Goal: Transaction & Acquisition: Obtain resource

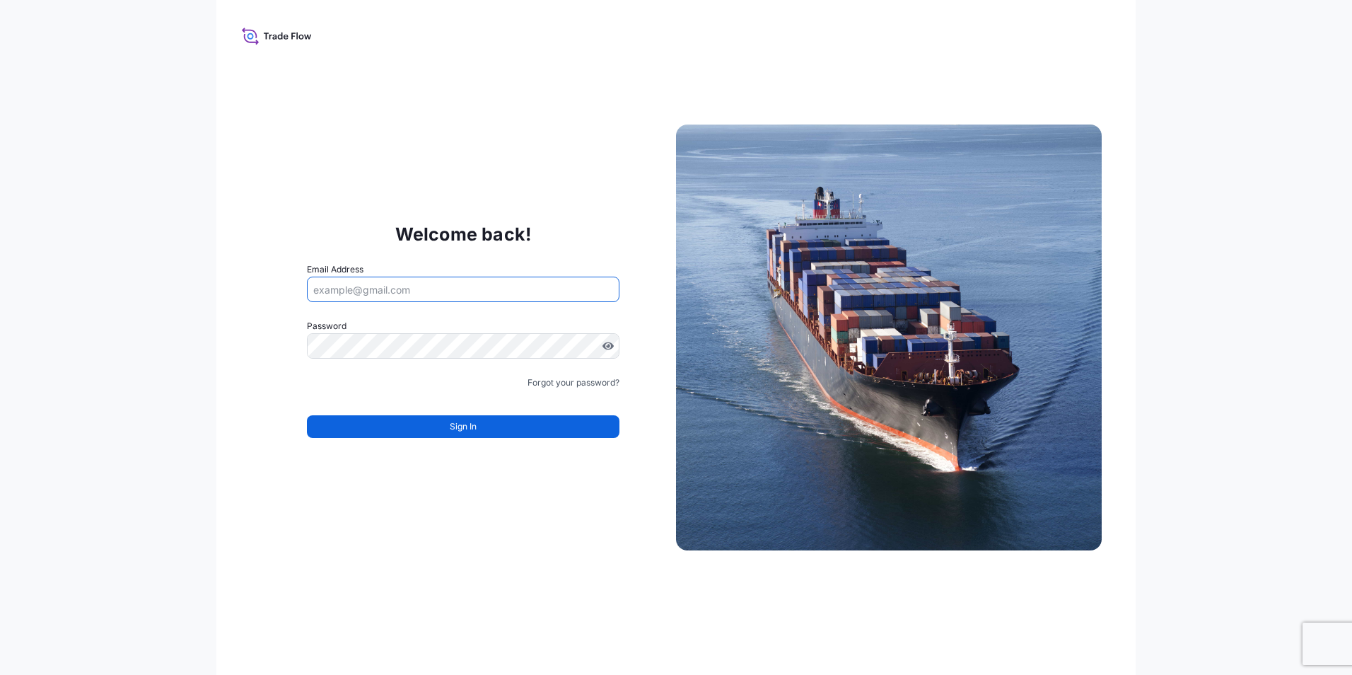
drag, startPoint x: 383, startPoint y: 296, endPoint x: 382, endPoint y: 287, distance: 8.5
click at [381, 291] on input "Email Address" at bounding box center [463, 289] width 313 height 25
type input "[EMAIL_ADDRESS][DOMAIN_NAME]"
click at [520, 290] on input "[EMAIL_ADDRESS][DOMAIN_NAME]" at bounding box center [463, 289] width 313 height 25
click at [298, 34] on icon at bounding box center [277, 35] width 70 height 21
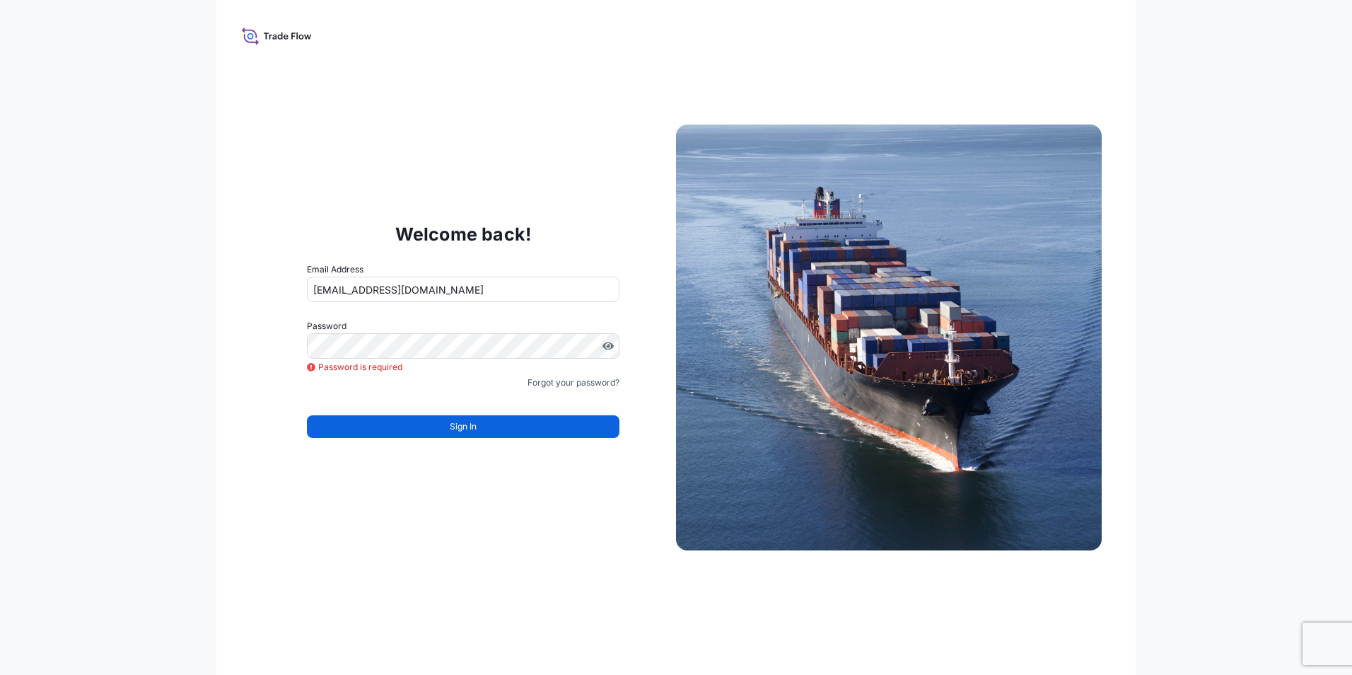
click at [294, 40] on icon at bounding box center [277, 35] width 70 height 21
click at [266, 31] on icon at bounding box center [277, 35] width 70 height 21
click at [245, 36] on icon at bounding box center [277, 35] width 70 height 21
click at [248, 33] on icon at bounding box center [277, 35] width 70 height 21
click at [298, 39] on icon at bounding box center [277, 35] width 70 height 21
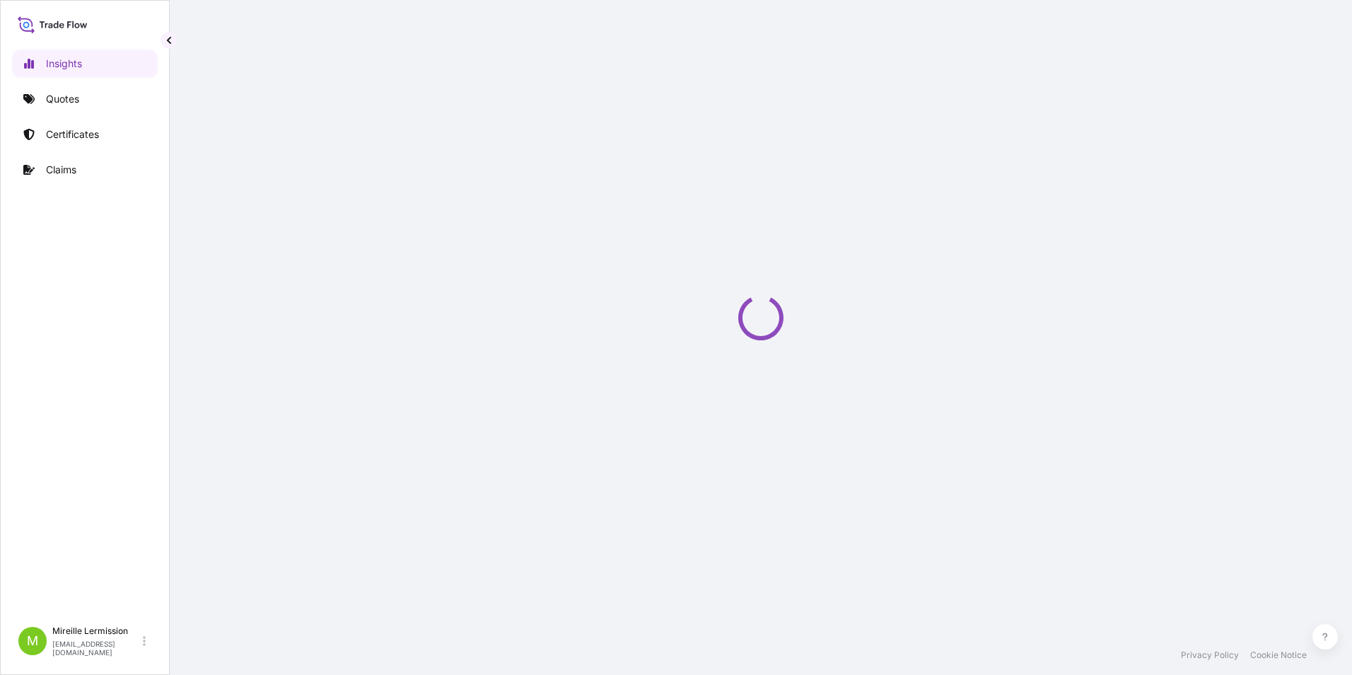
select select "2025"
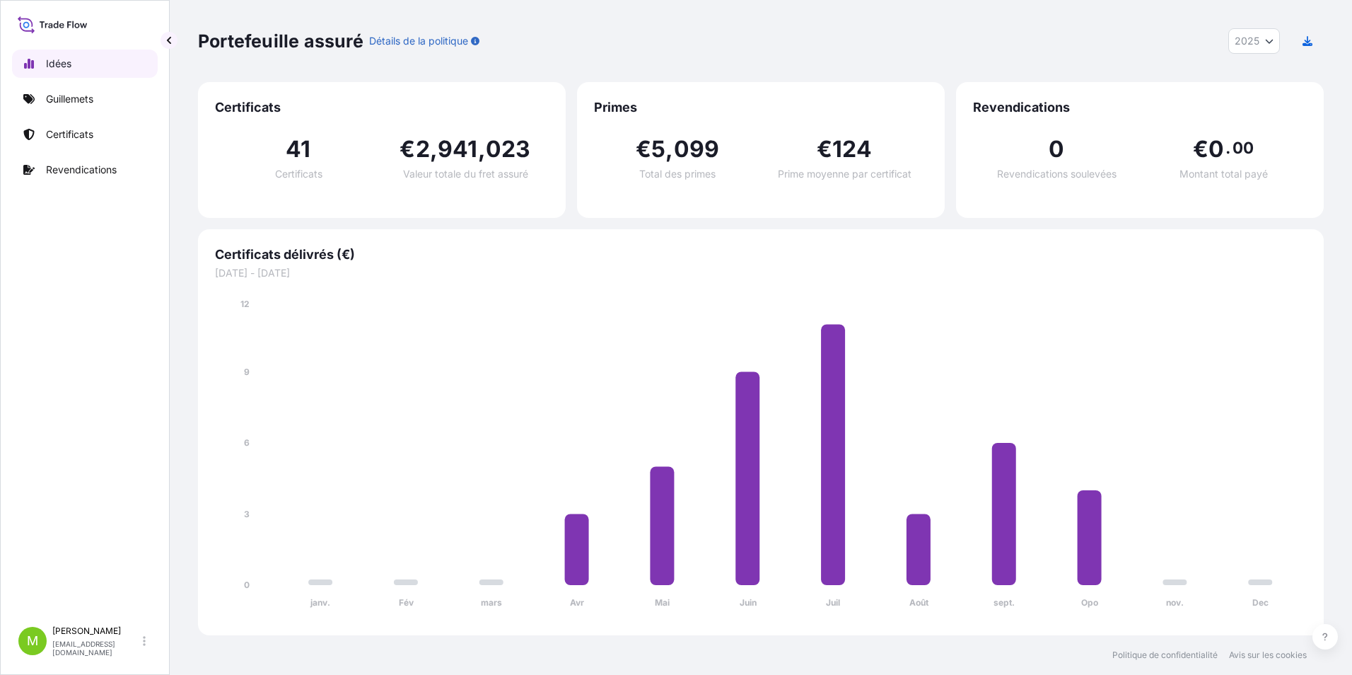
click at [66, 64] on p "Idées" at bounding box center [58, 64] width 25 height 14
click at [77, 112] on link "Quotes" at bounding box center [85, 99] width 146 height 28
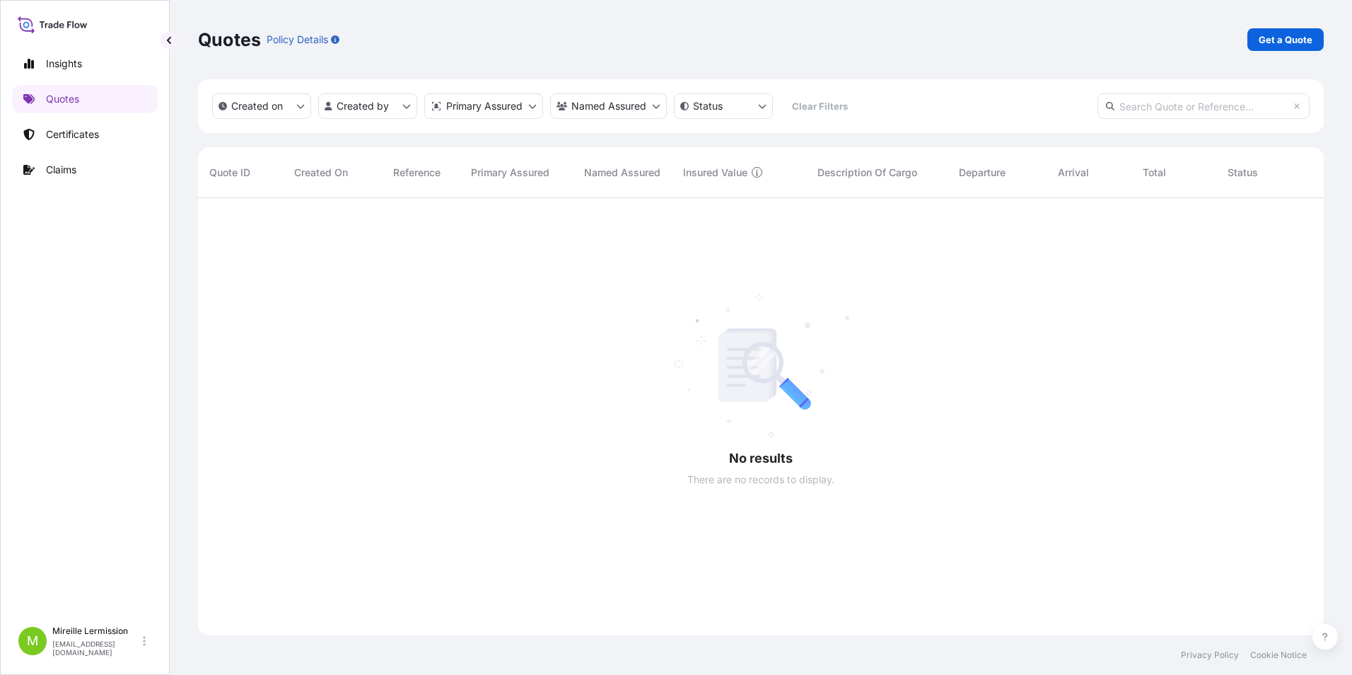
scroll to position [477, 1115]
click at [1301, 41] on p "Get a Quote" at bounding box center [1286, 40] width 54 height 14
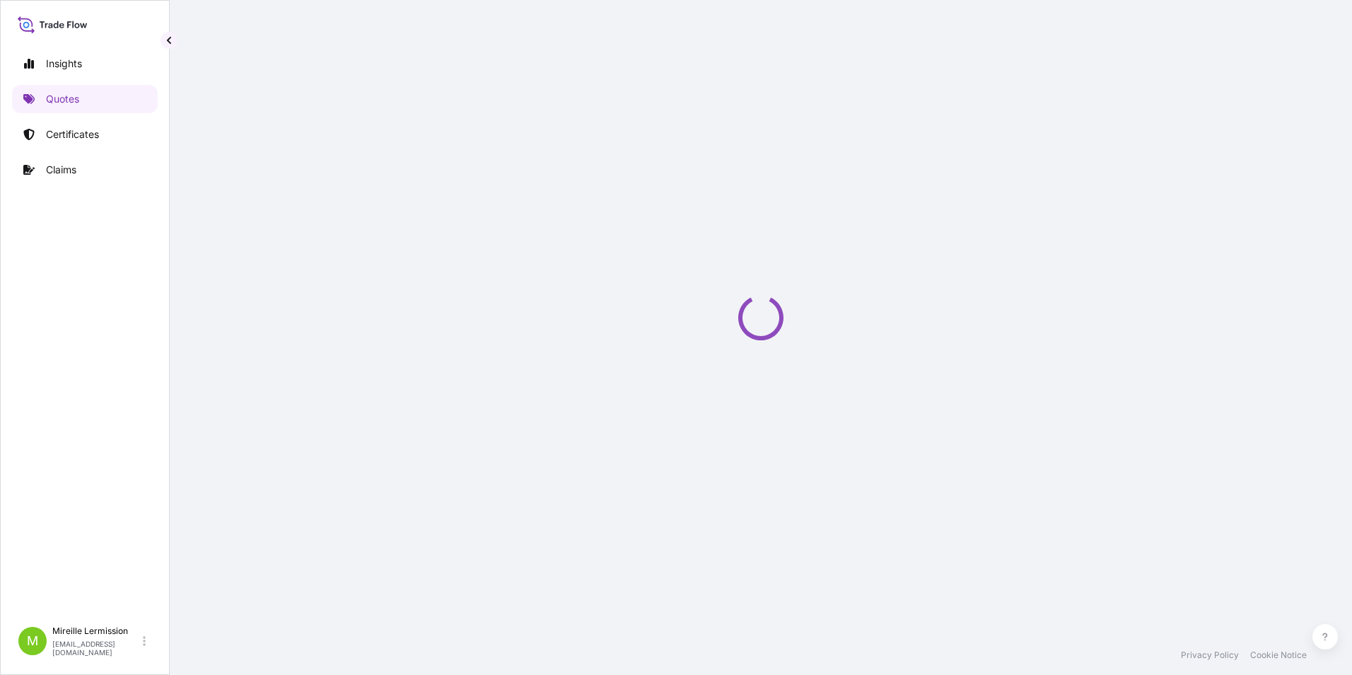
select select "Sea"
select select "21"
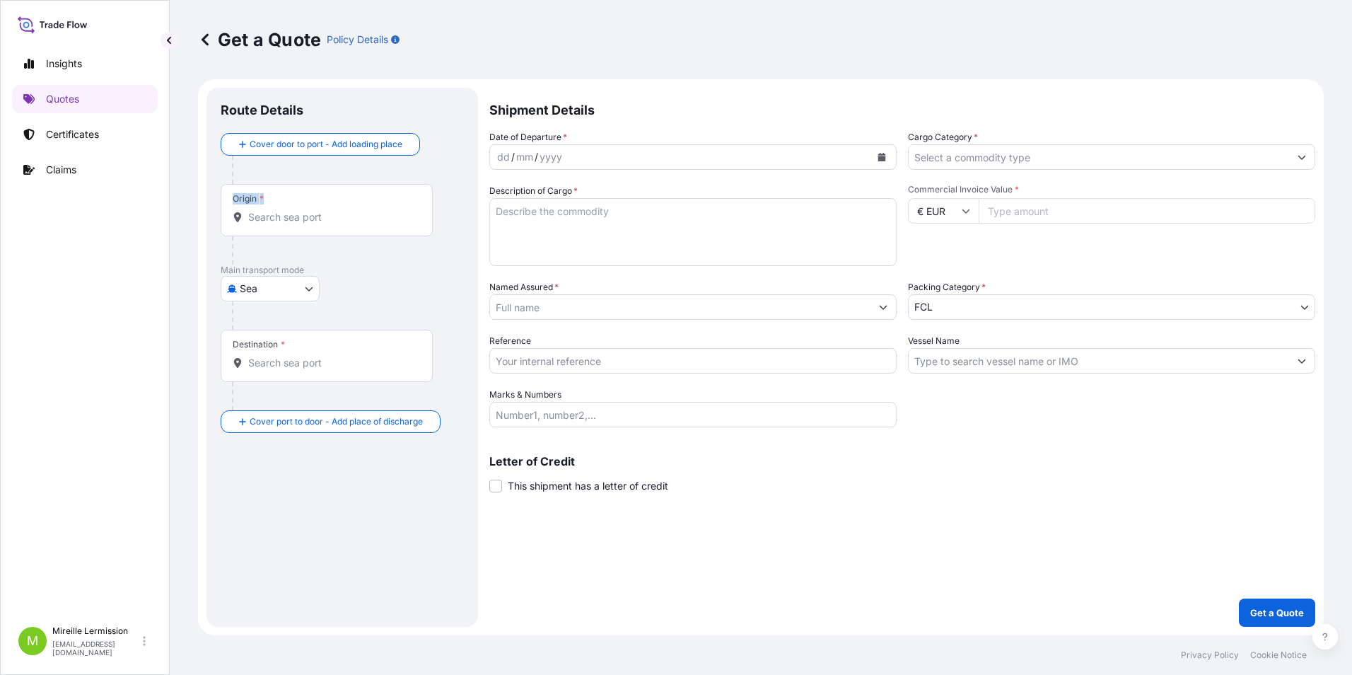
drag, startPoint x: 389, startPoint y: 185, endPoint x: 332, endPoint y: 203, distance: 60.2
click at [332, 203] on div "Route Details Cover door to port - Add loading place Place of loading Road / [G…" at bounding box center [342, 357] width 272 height 539
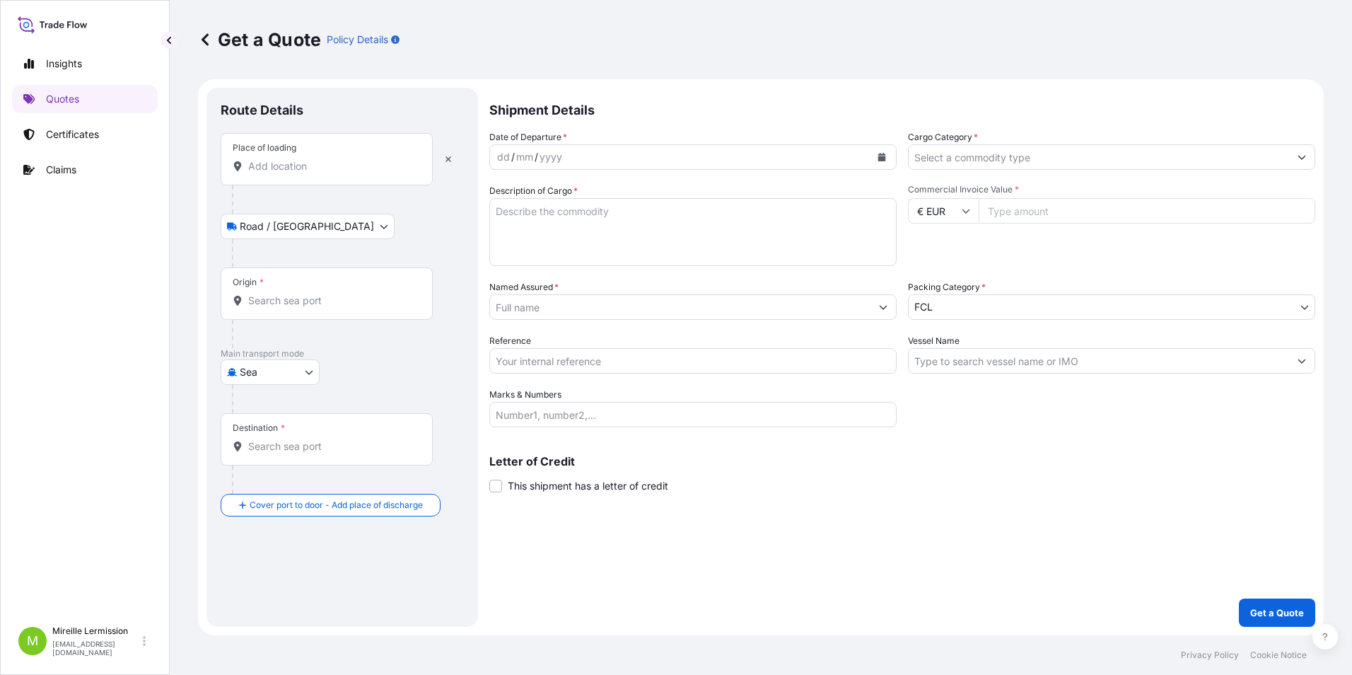
click at [559, 153] on div "yyyy" at bounding box center [550, 157] width 25 height 17
click at [289, 169] on input "Place of loading" at bounding box center [331, 166] width 167 height 14
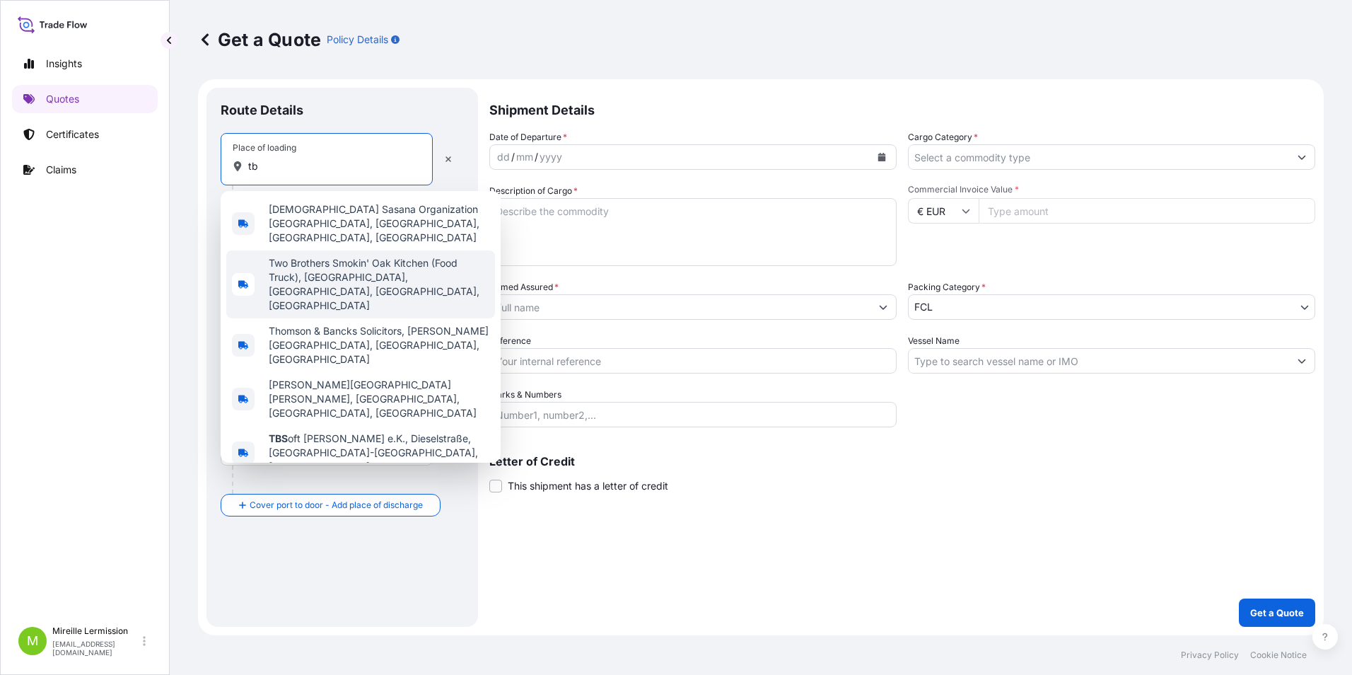
type input "t"
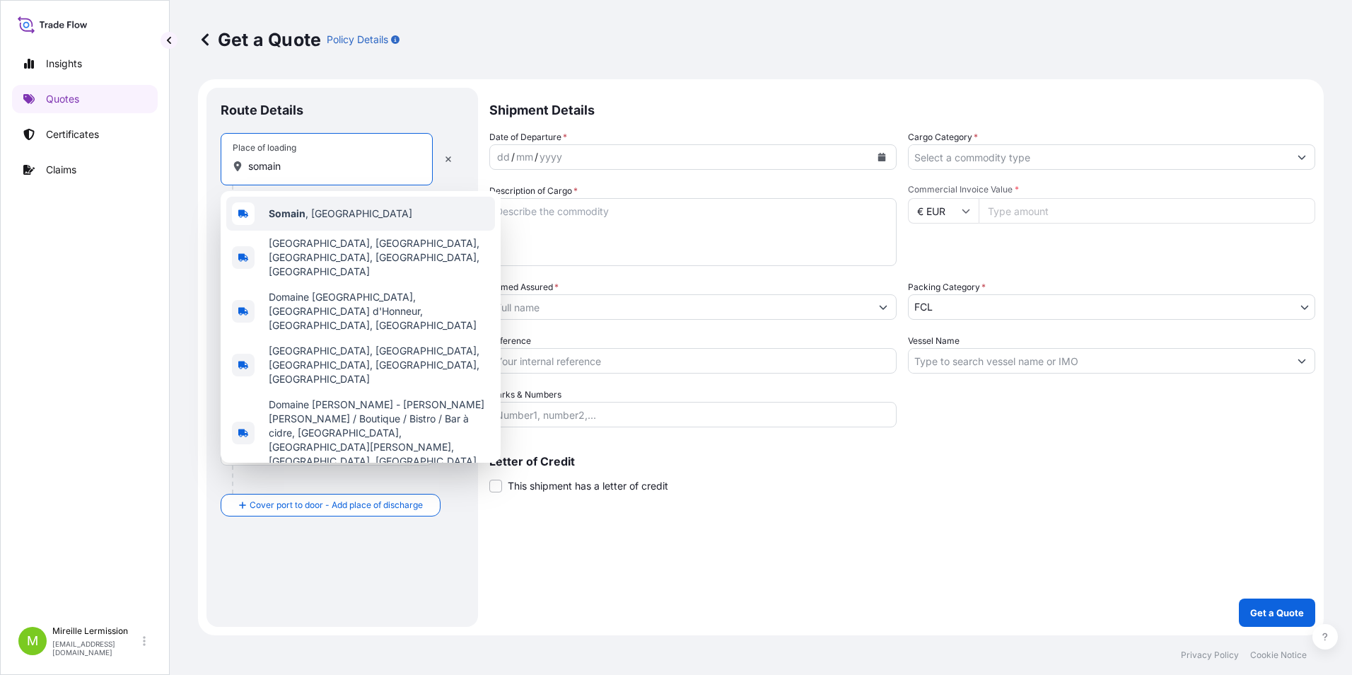
click at [347, 211] on div "Somain , France" at bounding box center [360, 214] width 269 height 34
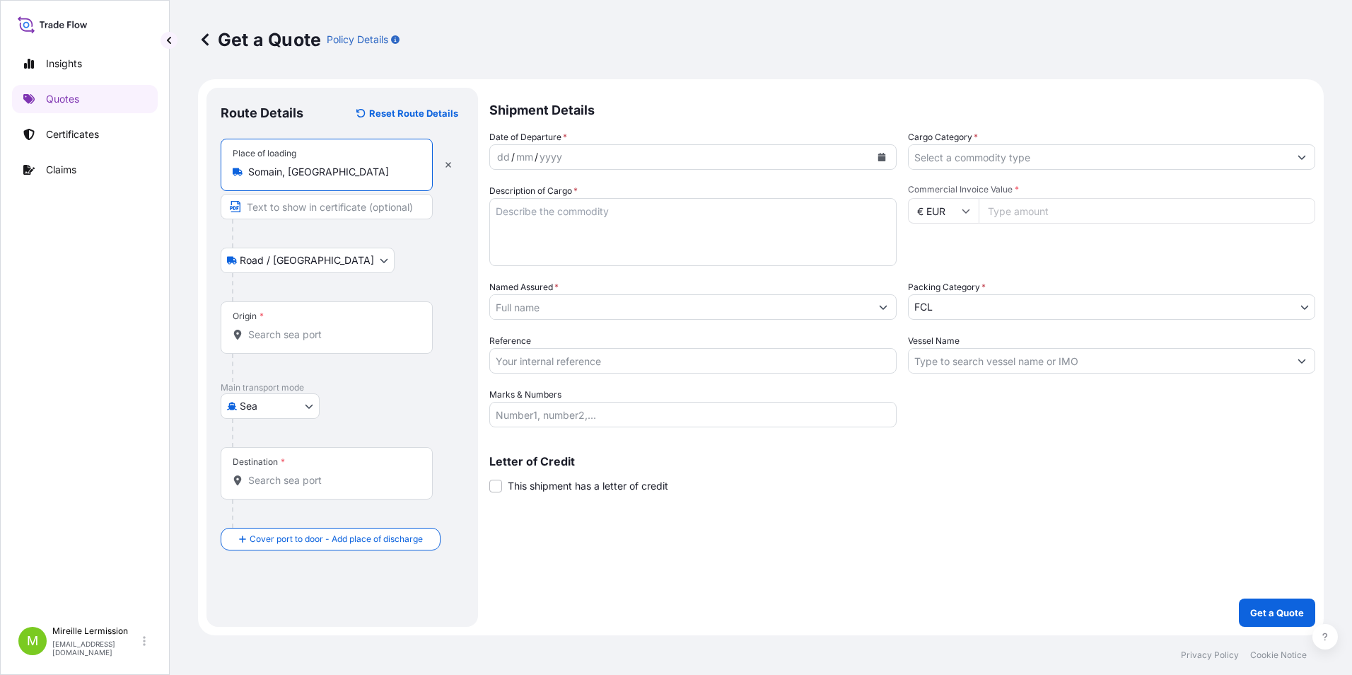
type input "Somain, France"
click at [327, 212] on input "Text to appear on certificate" at bounding box center [327, 206] width 212 height 25
click at [501, 159] on div "dd" at bounding box center [504, 157] width 16 height 17
click at [506, 156] on div "dd" at bounding box center [504, 157] width 16 height 17
click at [501, 156] on div "dd" at bounding box center [504, 157] width 16 height 17
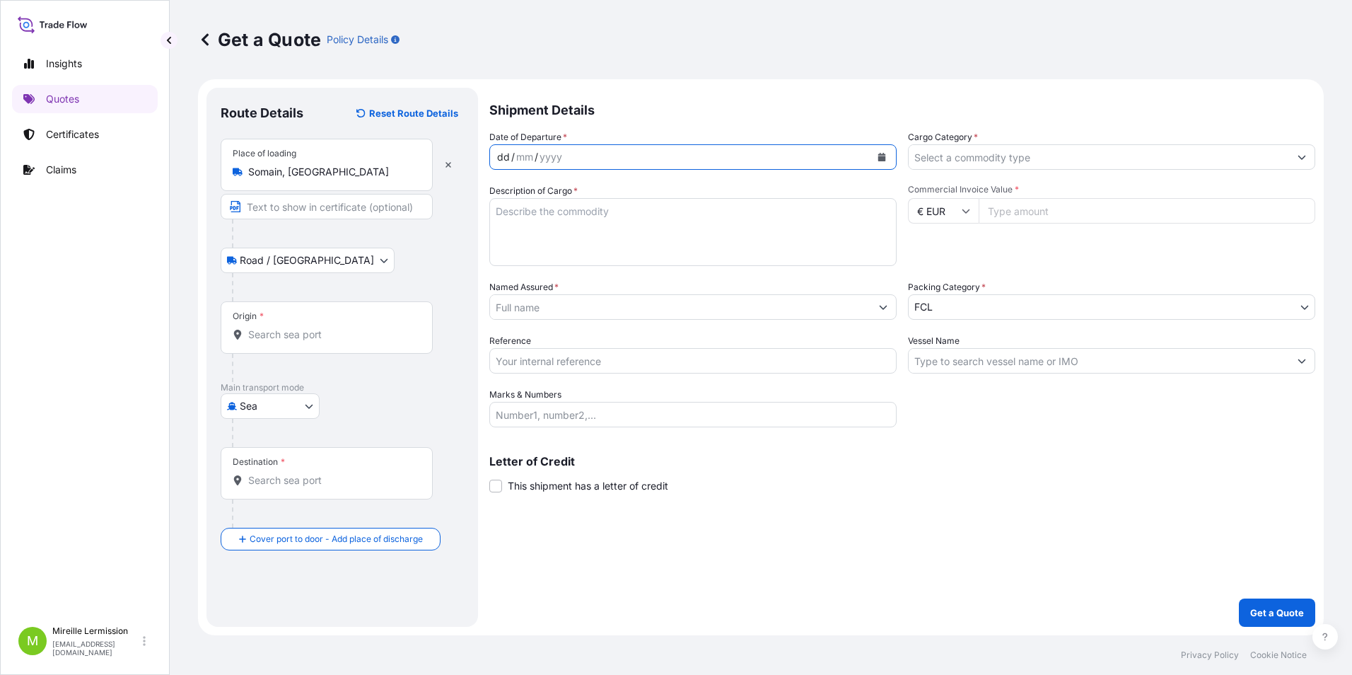
drag, startPoint x: 506, startPoint y: 158, endPoint x: 513, endPoint y: 155, distance: 7.6
click at [506, 157] on div "dd" at bounding box center [504, 157] width 16 height 17
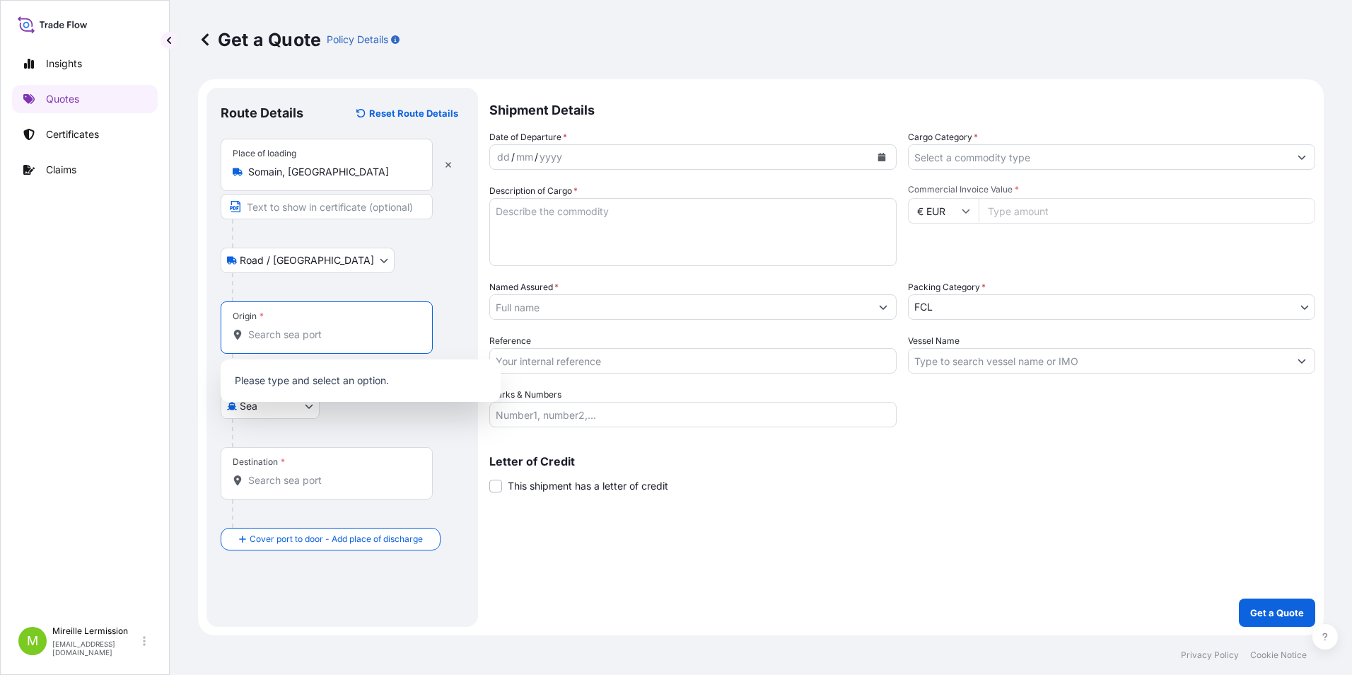
click at [291, 332] on input "Origin *" at bounding box center [331, 334] width 167 height 14
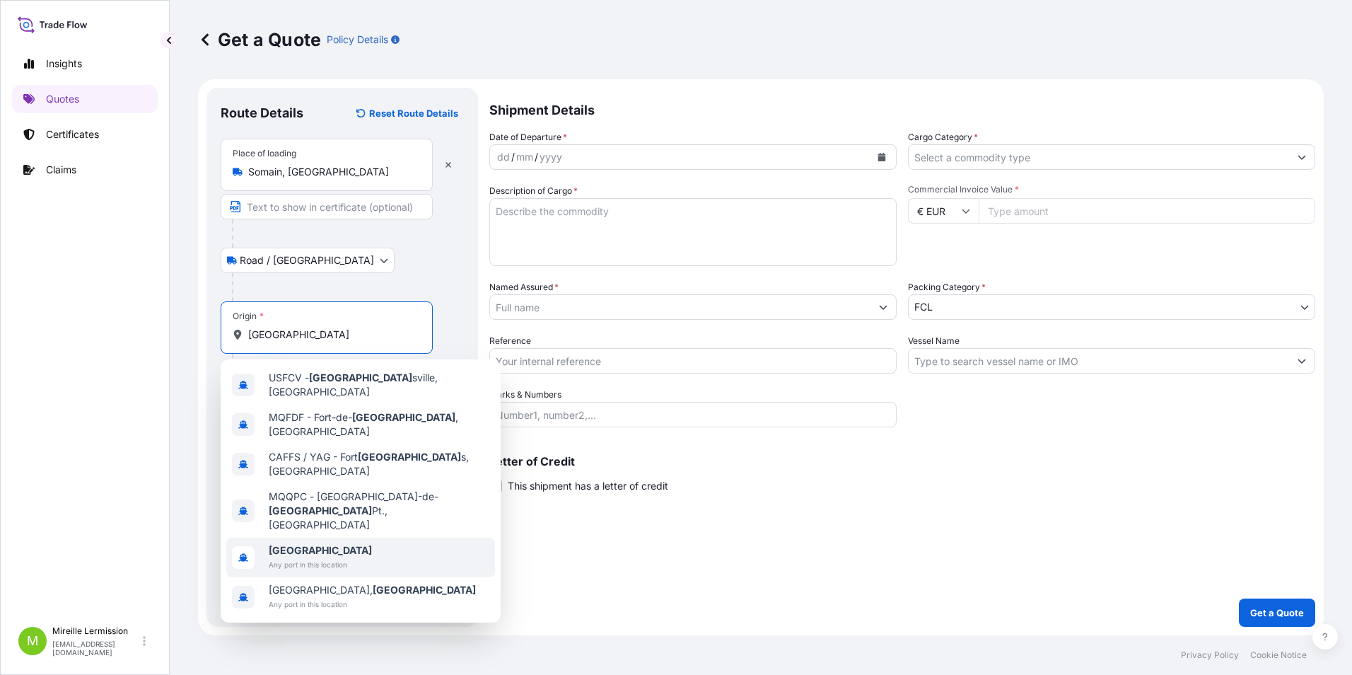
click at [359, 537] on div "France Any port in this location" at bounding box center [360, 557] width 269 height 40
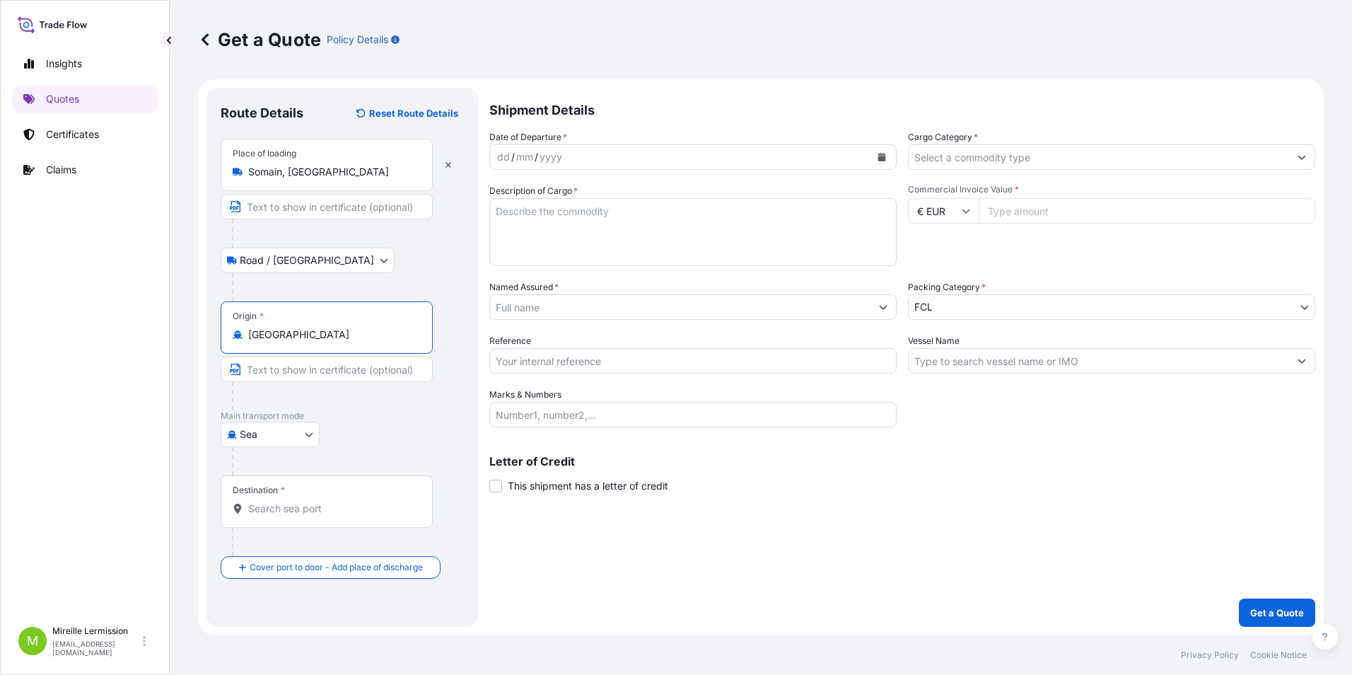
type input "France"
click at [306, 433] on body "6 options available. Insights Quotes Certificates Claims M Mireille Lermission …" at bounding box center [676, 337] width 1352 height 675
click at [252, 519] on span "Land" at bounding box center [259, 522] width 23 height 14
select select "Land"
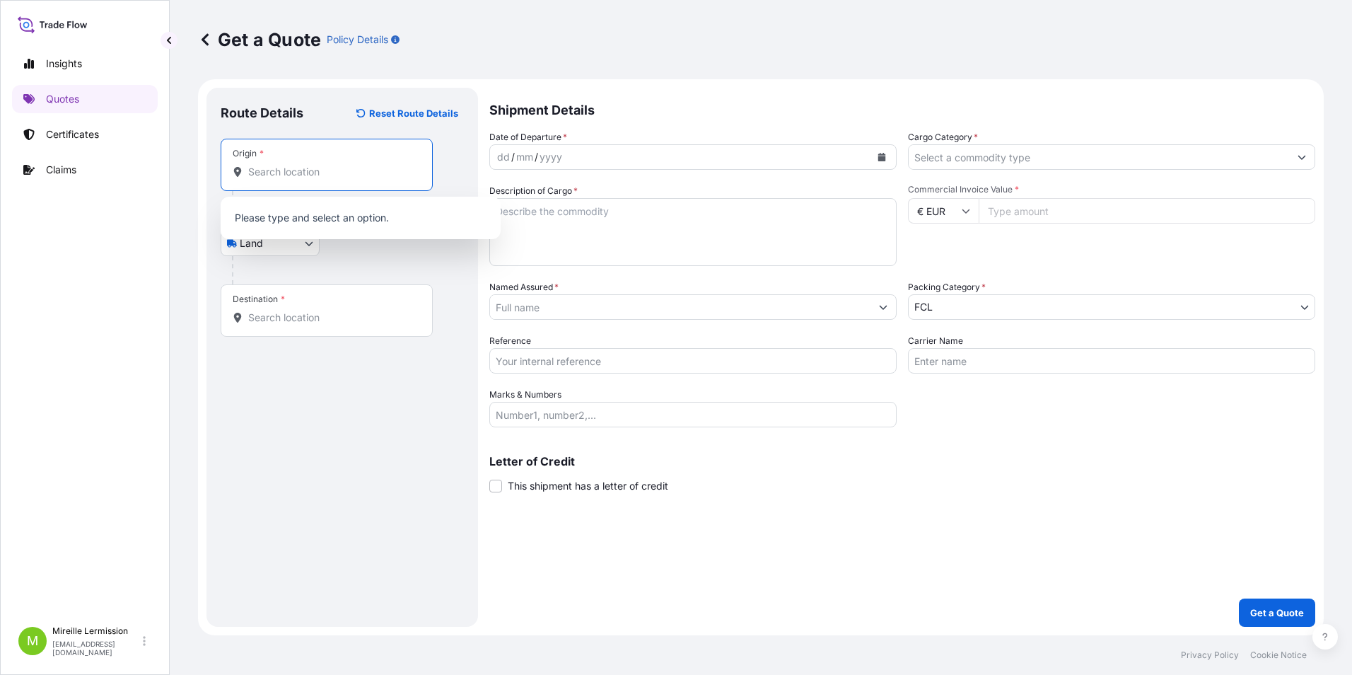
drag, startPoint x: 288, startPoint y: 175, endPoint x: 326, endPoint y: 158, distance: 41.5
click at [289, 174] on input "Origin *" at bounding box center [331, 172] width 167 height 14
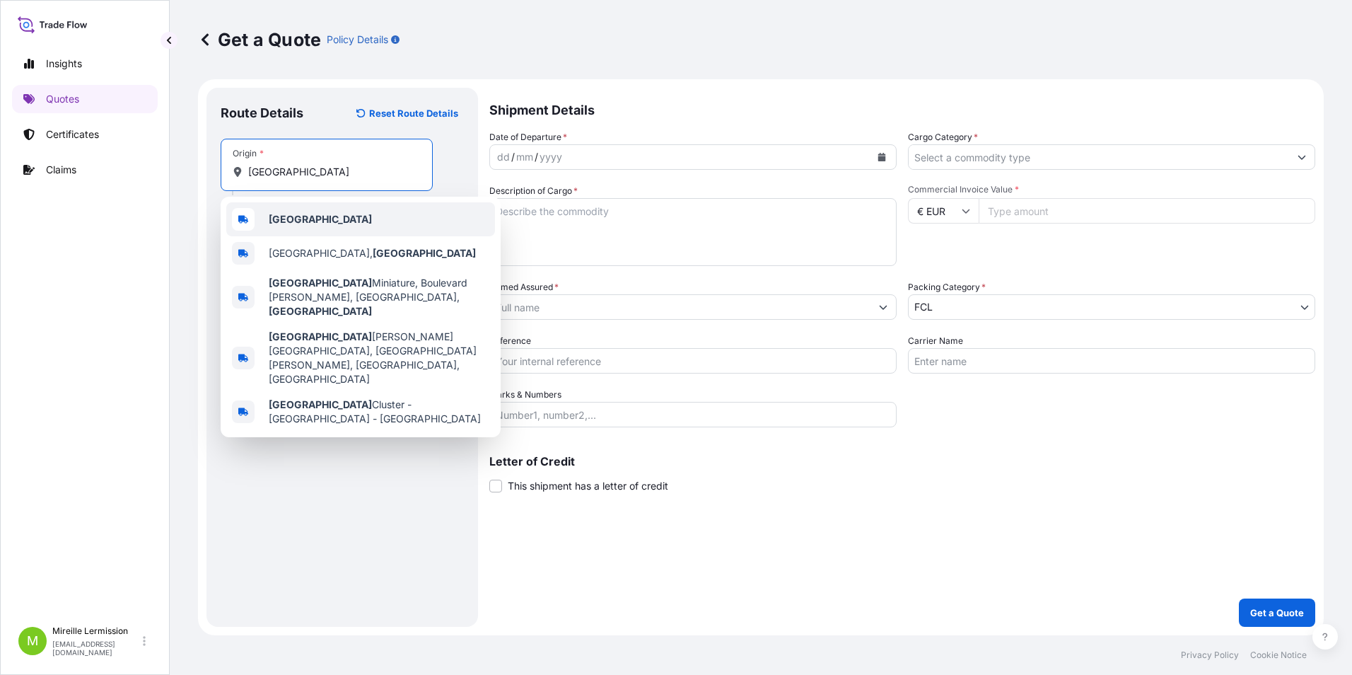
click at [292, 221] on b "France" at bounding box center [320, 219] width 103 height 12
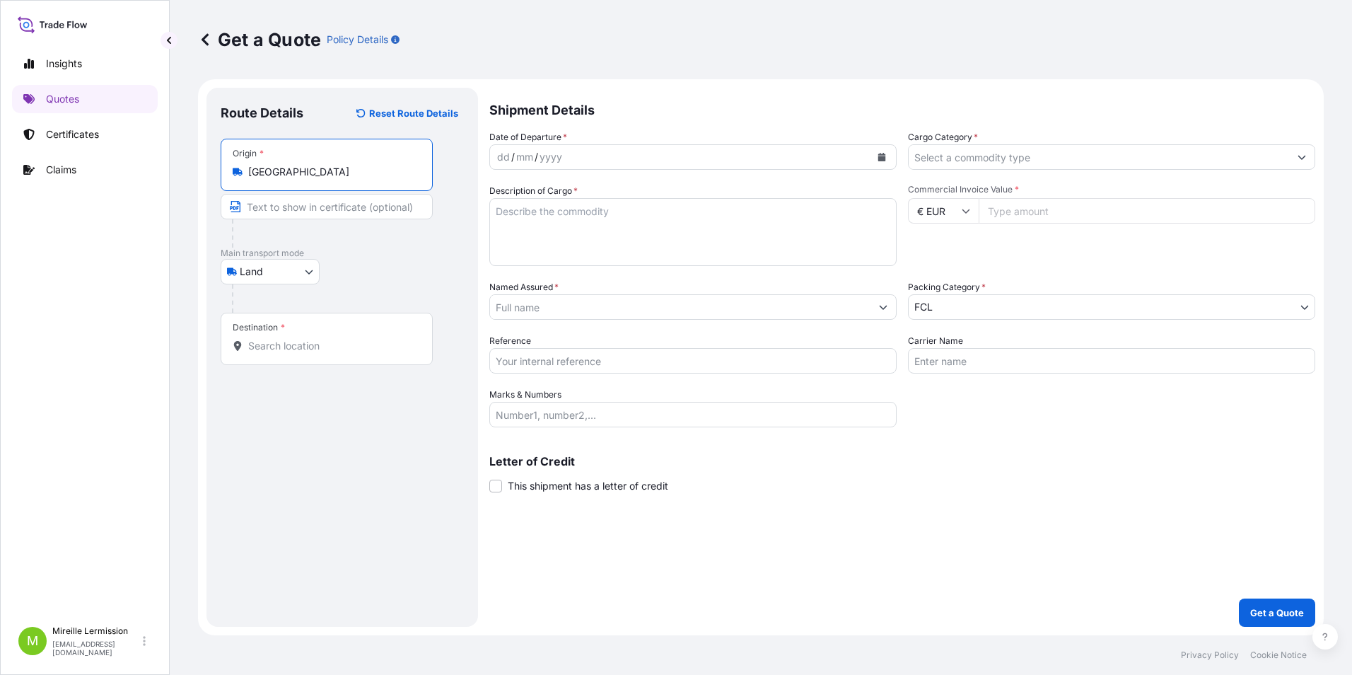
type input "France"
click at [267, 333] on div "Destination *" at bounding box center [327, 339] width 212 height 52
click at [325, 344] on input "Destination *" at bounding box center [331, 346] width 167 height 14
click at [339, 354] on div "Destination *" at bounding box center [327, 339] width 212 height 52
click at [339, 353] on input "Destination * Please select a destination" at bounding box center [331, 346] width 167 height 14
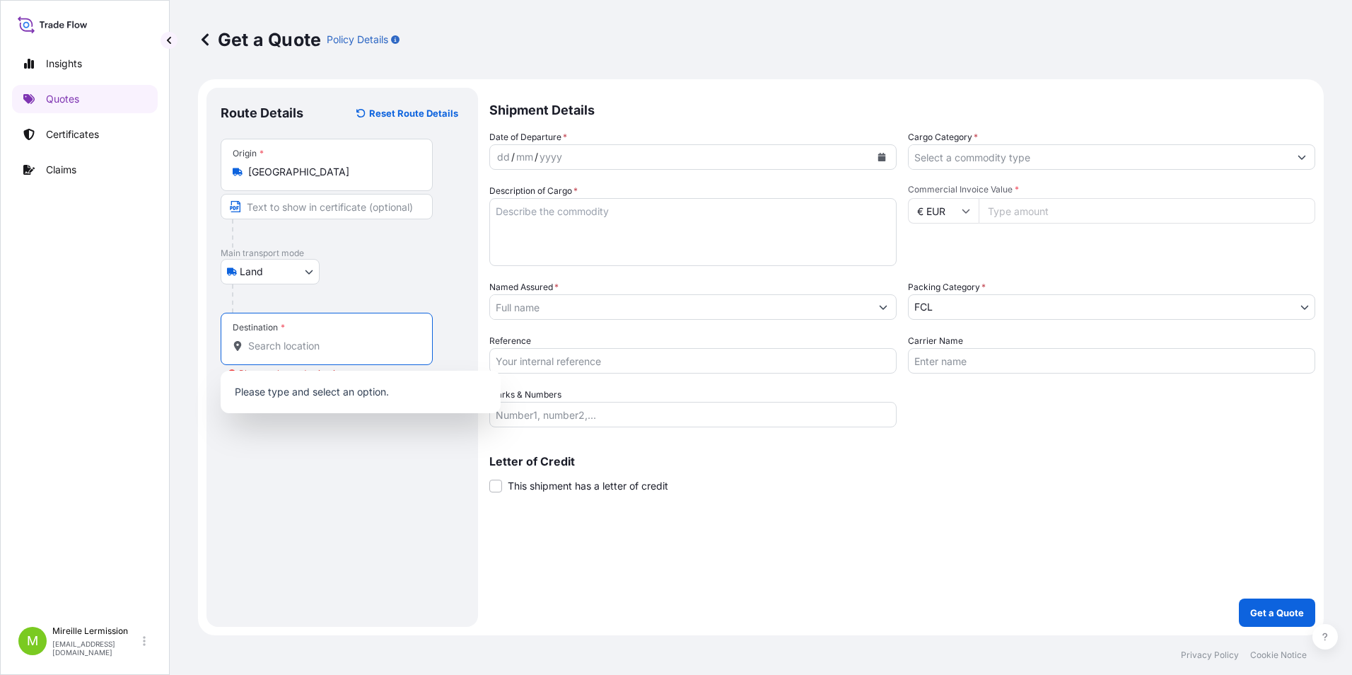
paste input "CARONNO PERTUSELLA (VA)"
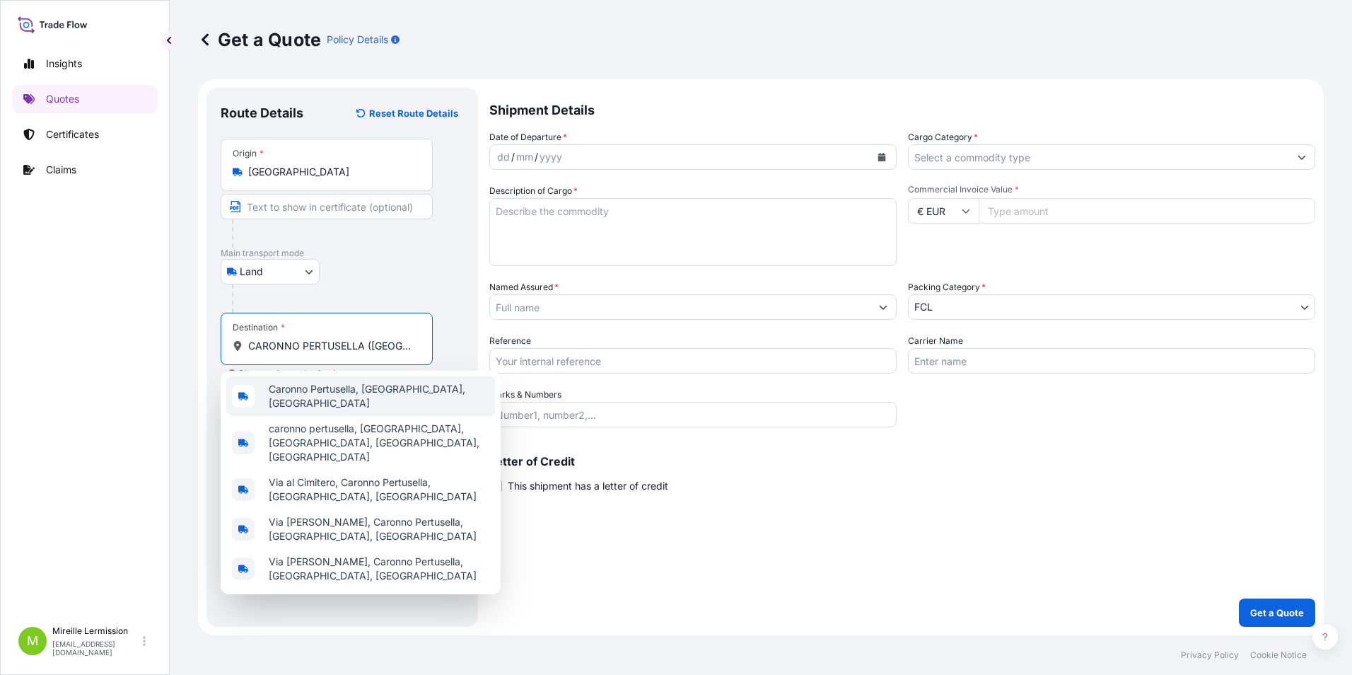
click at [345, 392] on span "Caronno Pertusella, VA, Italy" at bounding box center [379, 396] width 221 height 28
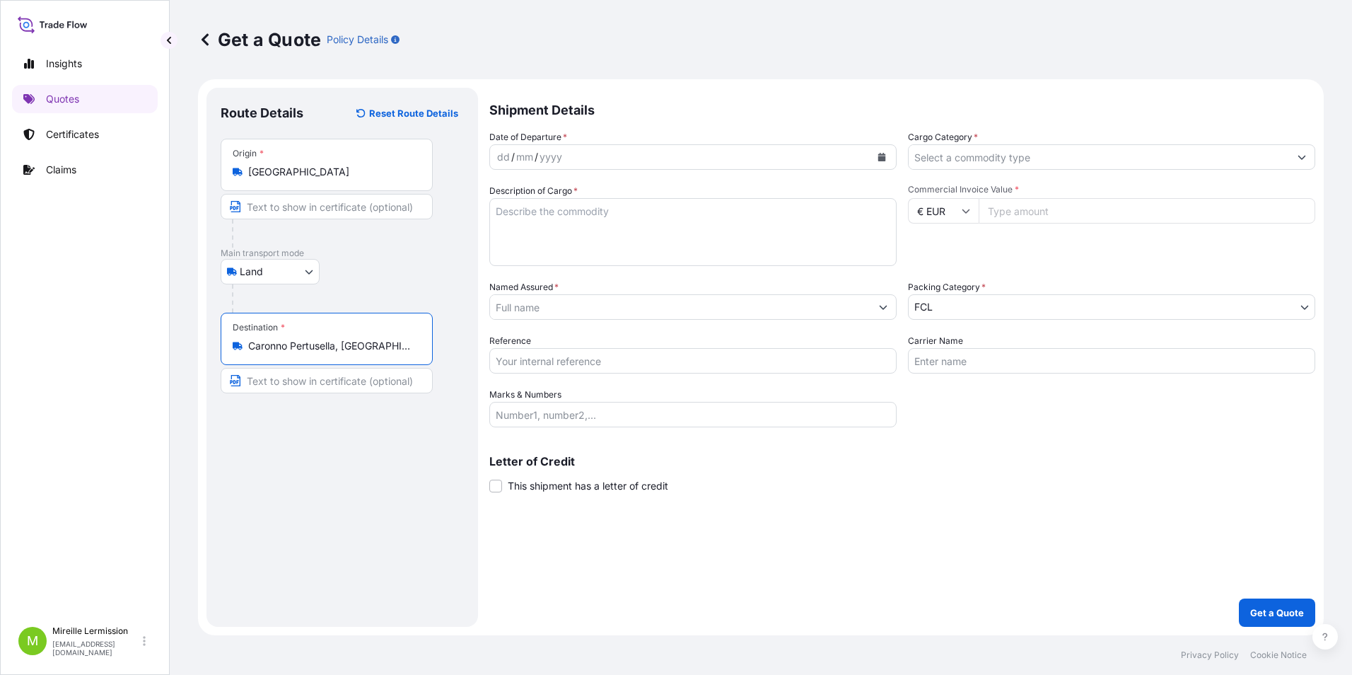
type input "Caronno Pertusella, VA, Italy"
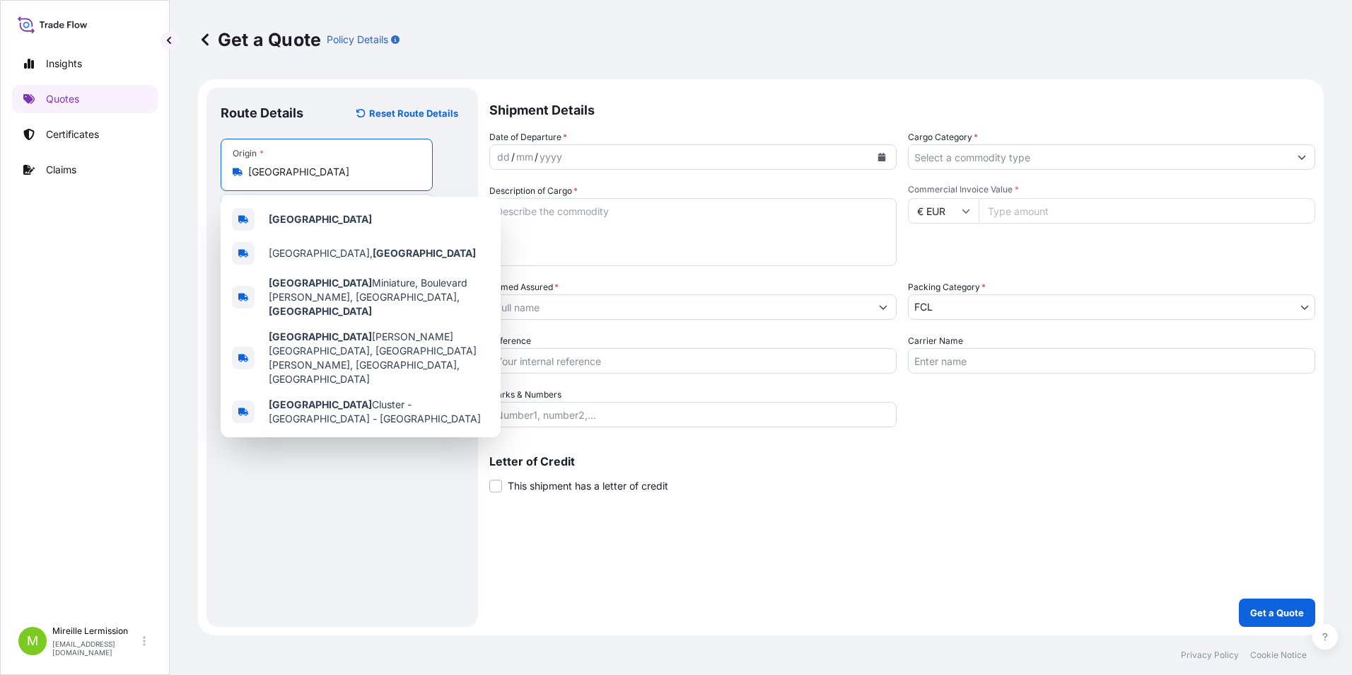
click at [310, 167] on input "France" at bounding box center [331, 172] width 167 height 14
drag, startPoint x: 310, startPoint y: 170, endPoint x: 228, endPoint y: 178, distance: 81.8
click at [228, 178] on div "Origin * France" at bounding box center [327, 165] width 212 height 52
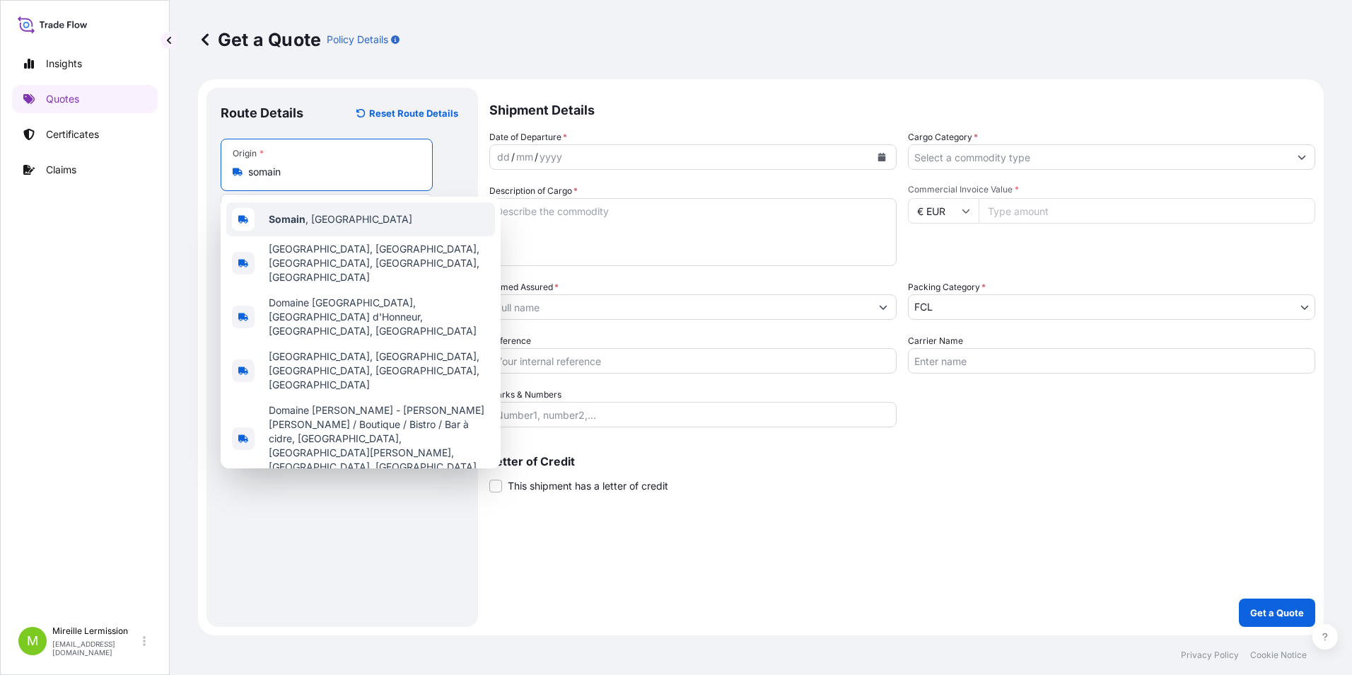
click at [353, 225] on div "Somain , France" at bounding box center [360, 219] width 269 height 34
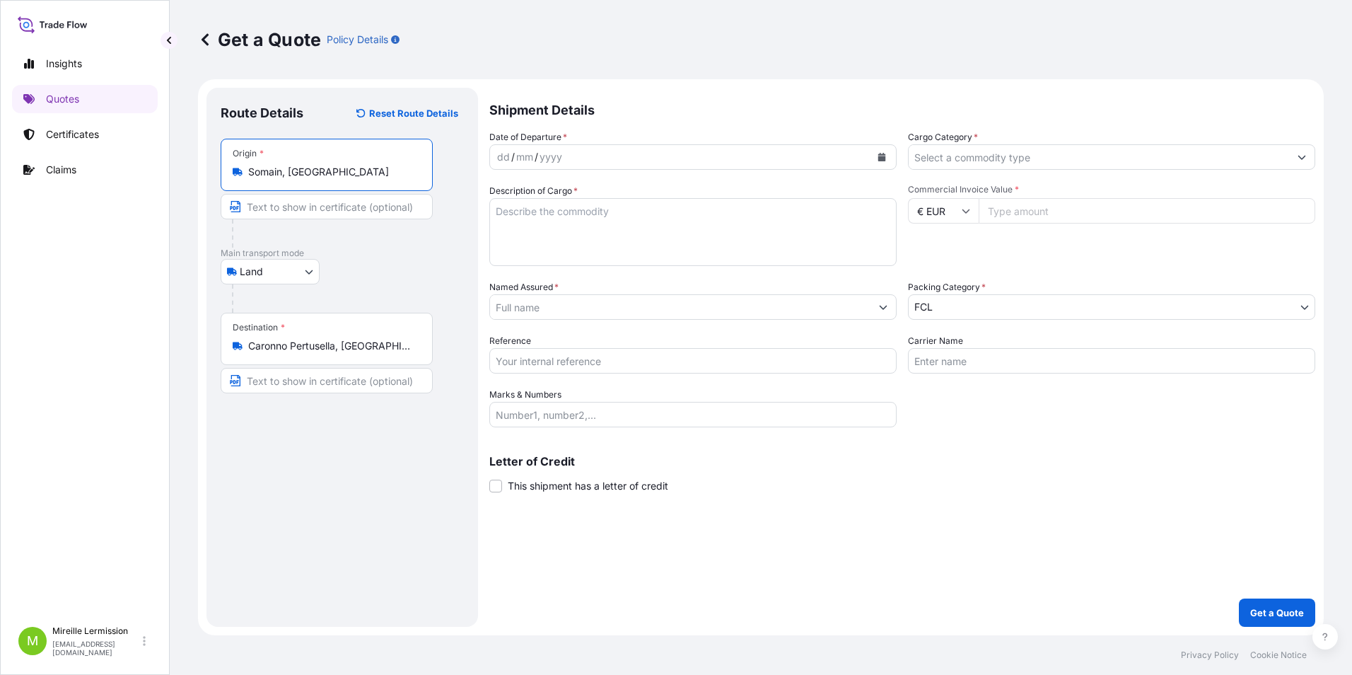
type input "Somain, France"
drag, startPoint x: 355, startPoint y: 206, endPoint x: 368, endPoint y: 209, distance: 13.7
click at [355, 206] on input "Text to appear on certificate" at bounding box center [327, 206] width 212 height 25
type input "têtes de mousse"
type input "AFROS Mr Iamoni Ivan"
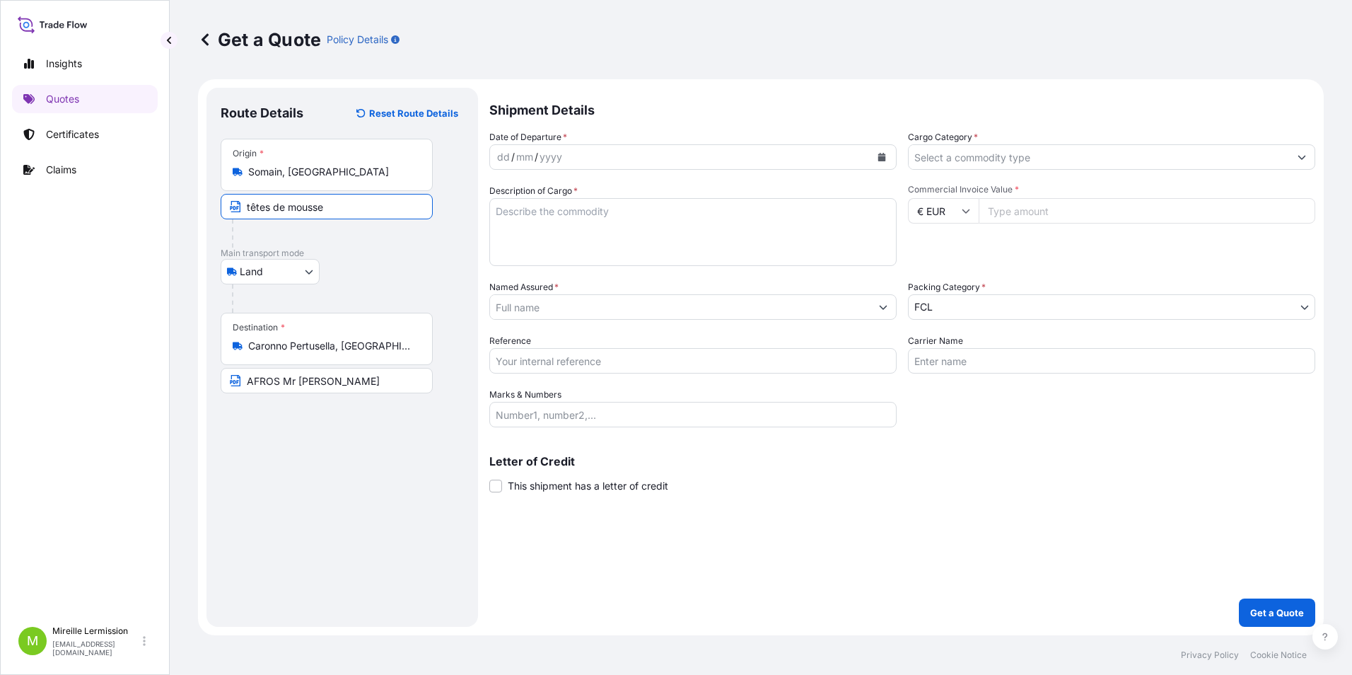
type input "40000"
type input "ACROPOL"
click at [509, 152] on div "dd" at bounding box center [504, 157] width 16 height 17
click at [544, 223] on textarea "Description of Cargo *" at bounding box center [692, 232] width 407 height 68
click at [654, 206] on textarea "tête de moussage" at bounding box center [692, 232] width 407 height 68
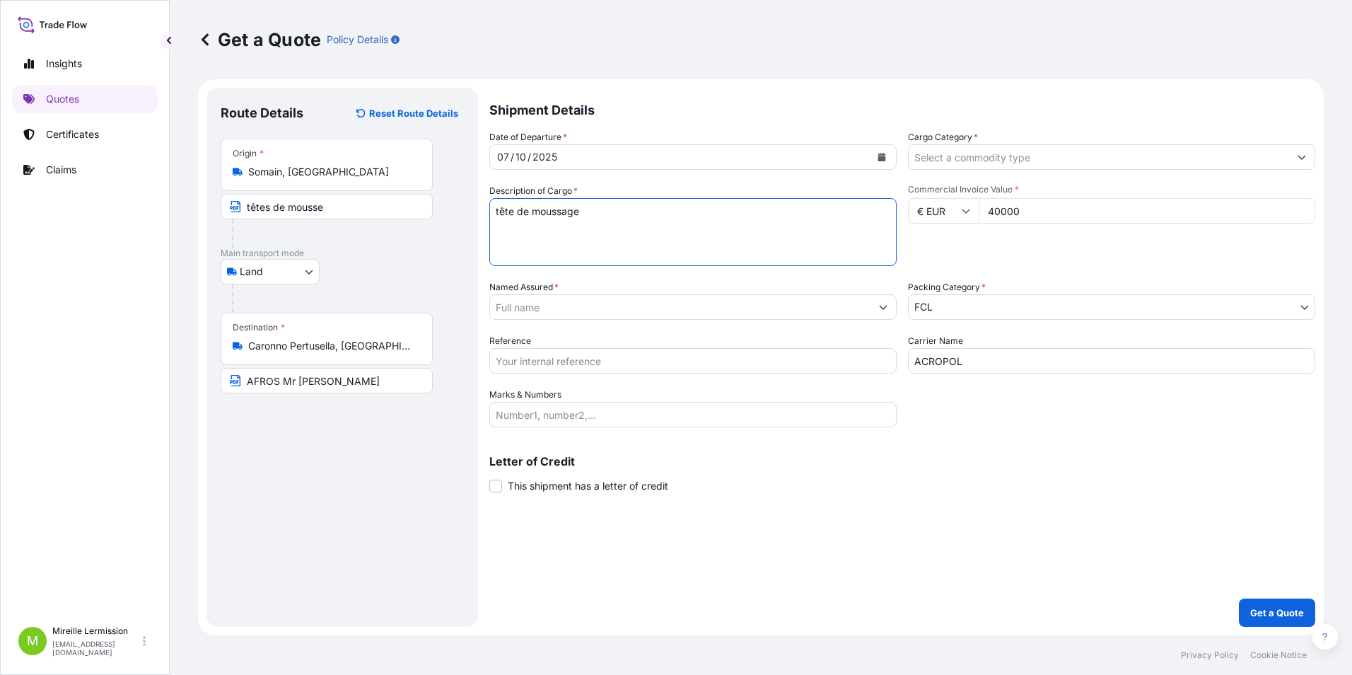
paste textarea ": 59150PA.05.04G"
type textarea "tête de moussage : 59150PA.05.04G"
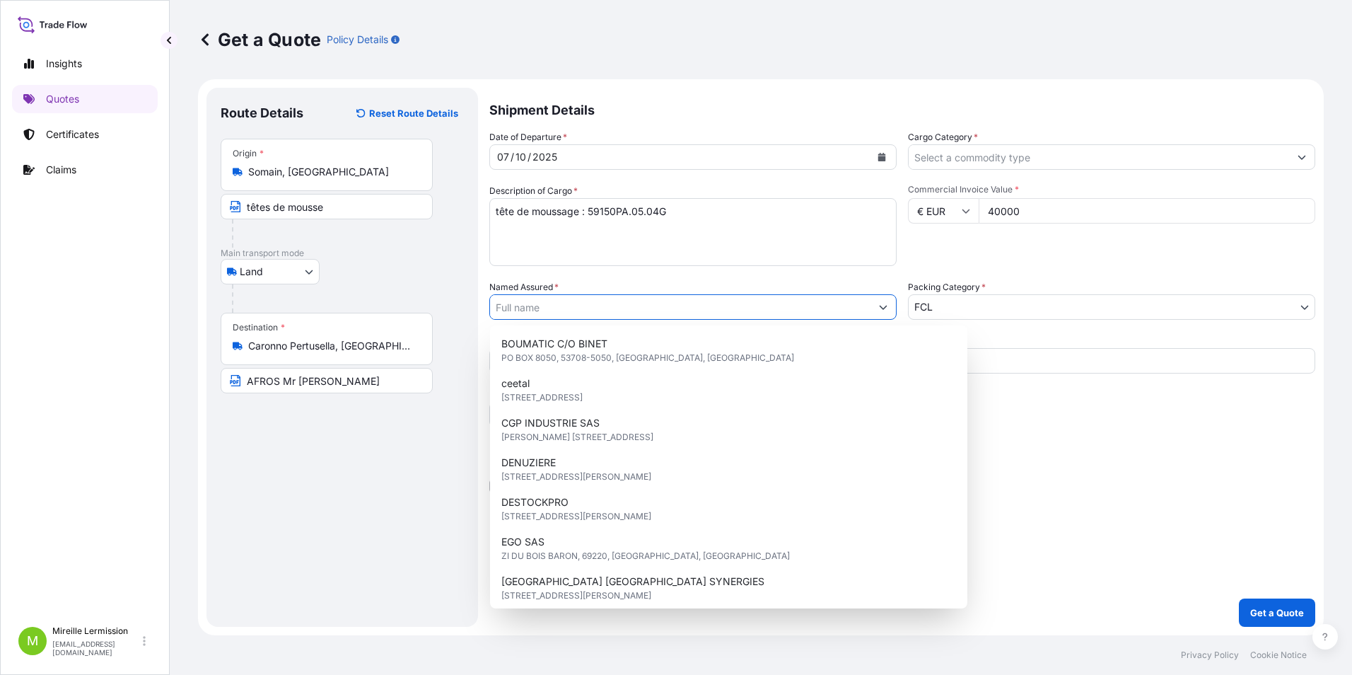
click at [539, 303] on input "Named Assured *" at bounding box center [680, 306] width 380 height 25
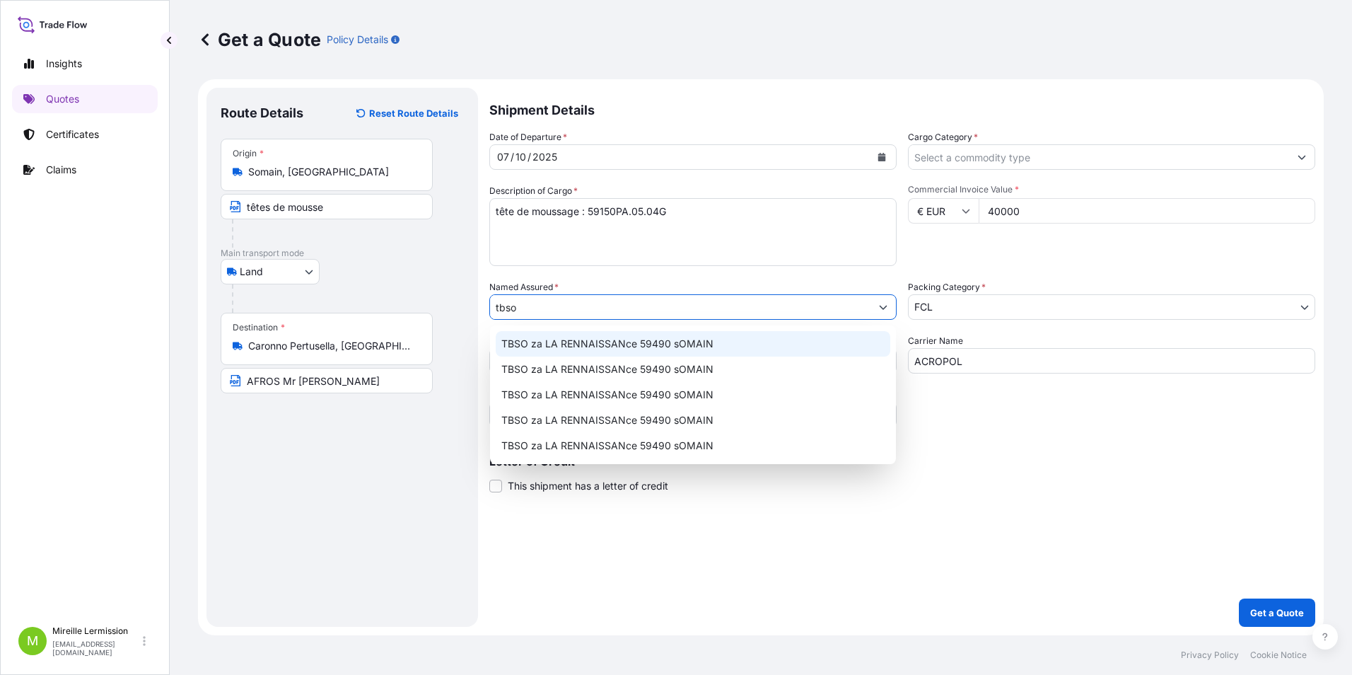
click at [619, 341] on span "TBSO za LA RENNAISSANce 59490 sOMAIN" at bounding box center [607, 344] width 212 height 14
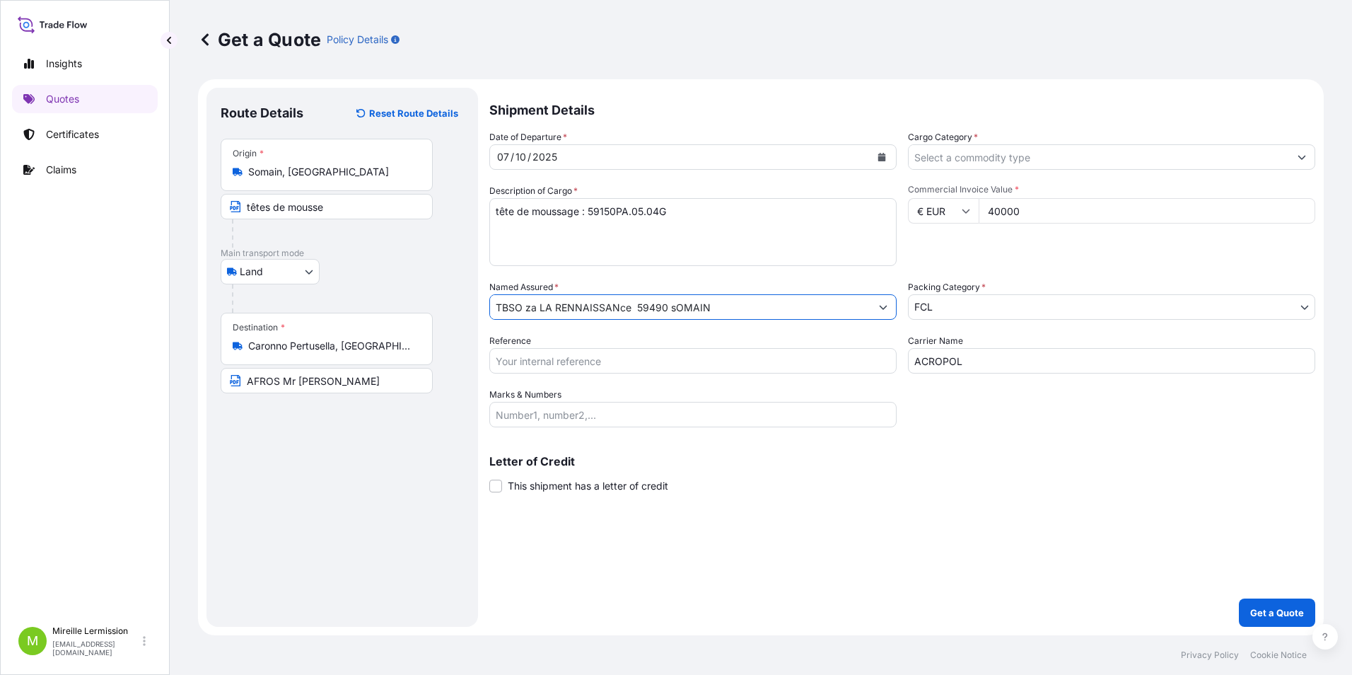
type input "TBSO za LA RENNAISSANce 59490 sOMAIN"
click at [607, 363] on input "Reference" at bounding box center [692, 360] width 407 height 25
click at [588, 414] on input "Marks & Numbers" at bounding box center [692, 414] width 407 height 25
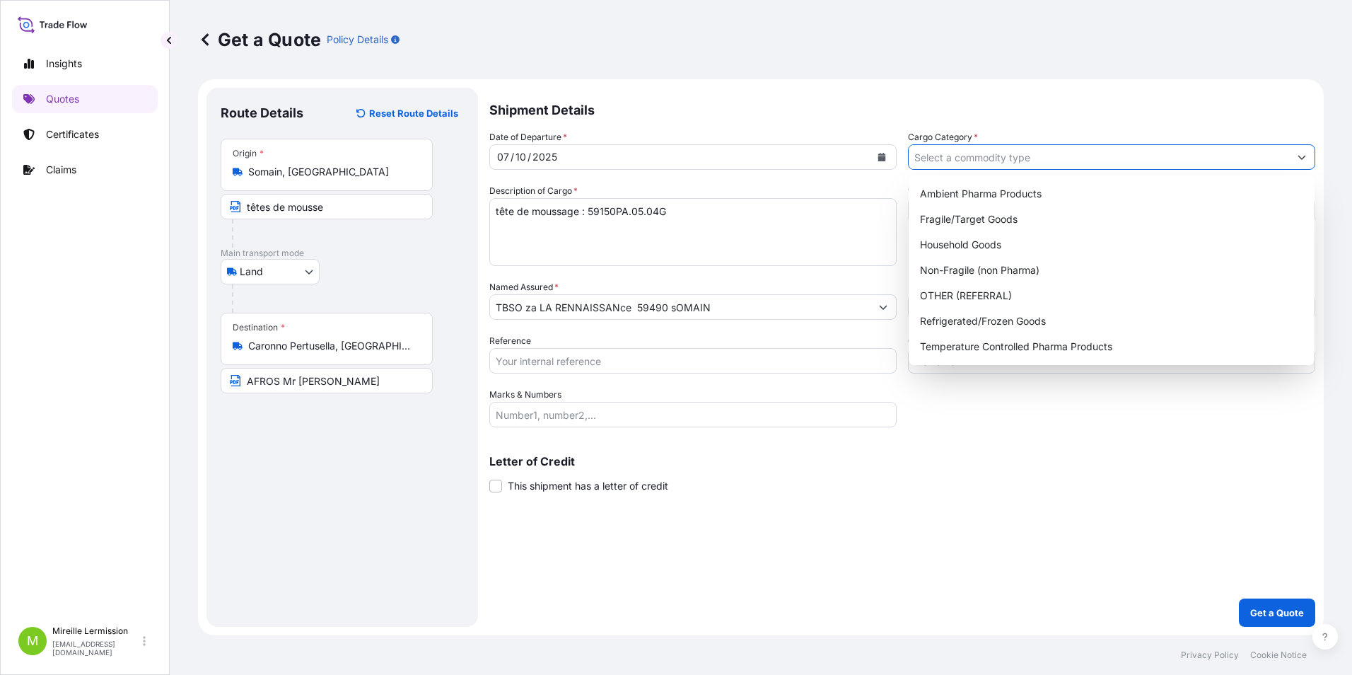
click at [983, 151] on input "Cargo Category *" at bounding box center [1099, 156] width 380 height 25
click at [1007, 291] on div "OTHER (REFERRAL)" at bounding box center [1111, 295] width 395 height 25
type input "OTHER (REFERRAL)"
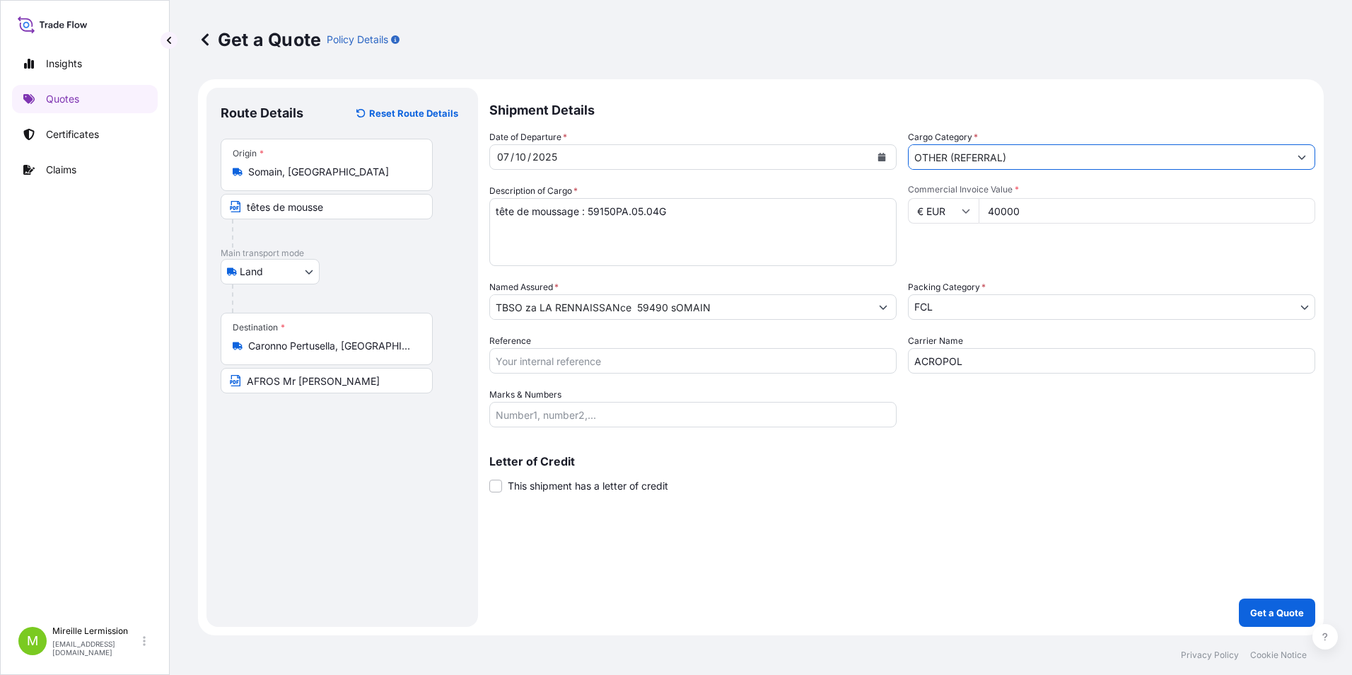
click at [960, 308] on body "Insights Quotes Certificates Claims M Mireille Lermission mireille.lermission@f…" at bounding box center [676, 337] width 1352 height 675
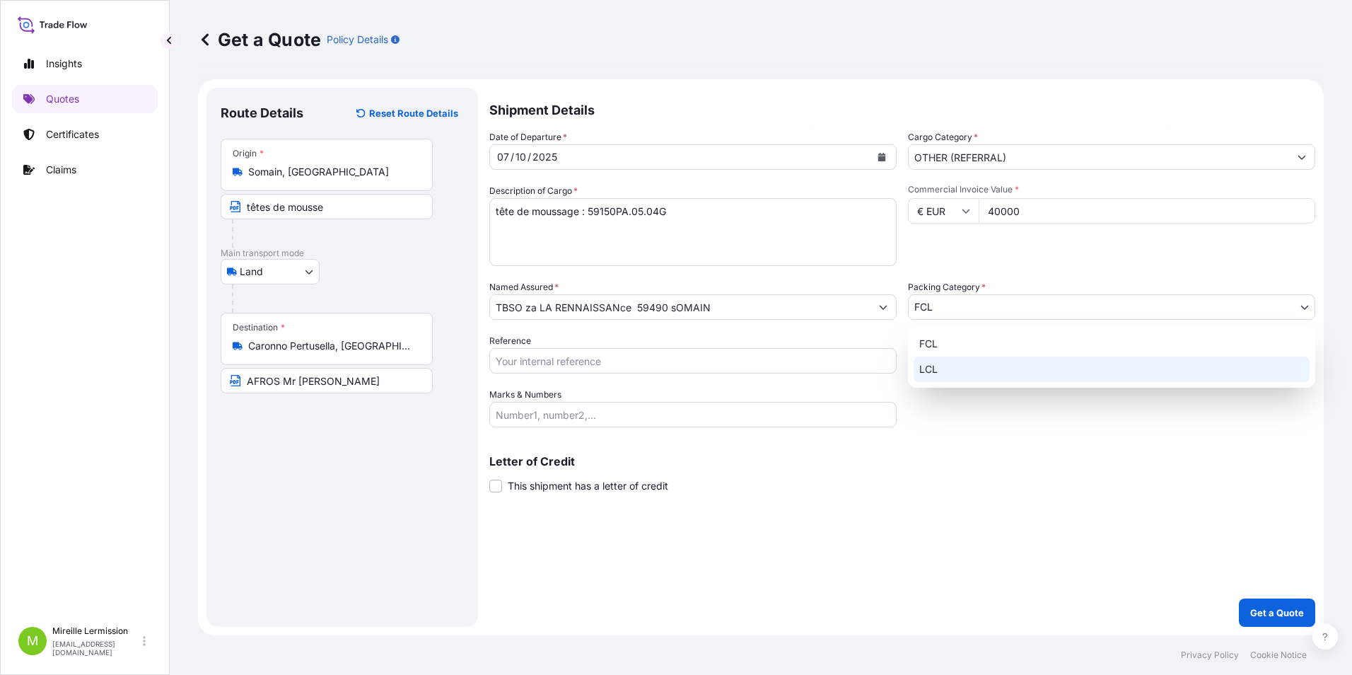
click at [953, 370] on div "LCL" at bounding box center [1112, 368] width 396 height 25
select select "22"
click at [952, 307] on body "Insights Quotes Certificates Claims M Mireille Lermission mireille.lermission@f…" at bounding box center [676, 337] width 1352 height 675
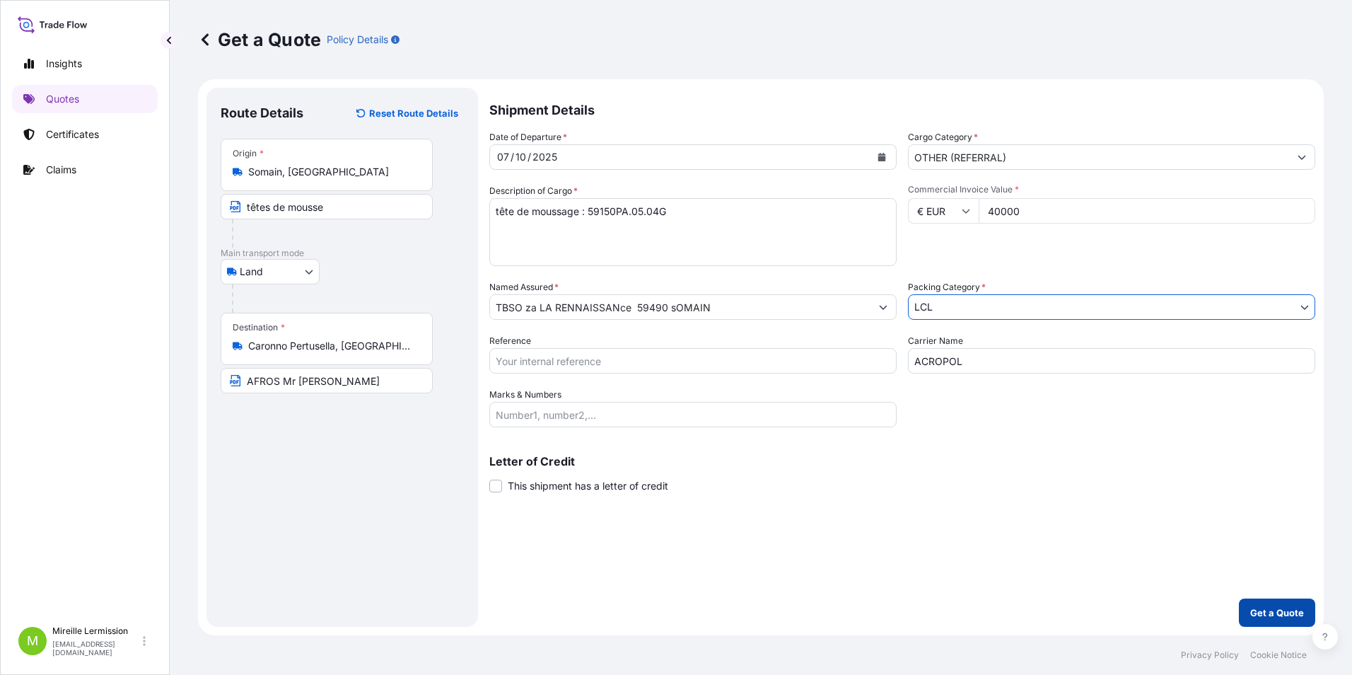
click at [1282, 612] on p "Get a Quote" at bounding box center [1277, 612] width 54 height 14
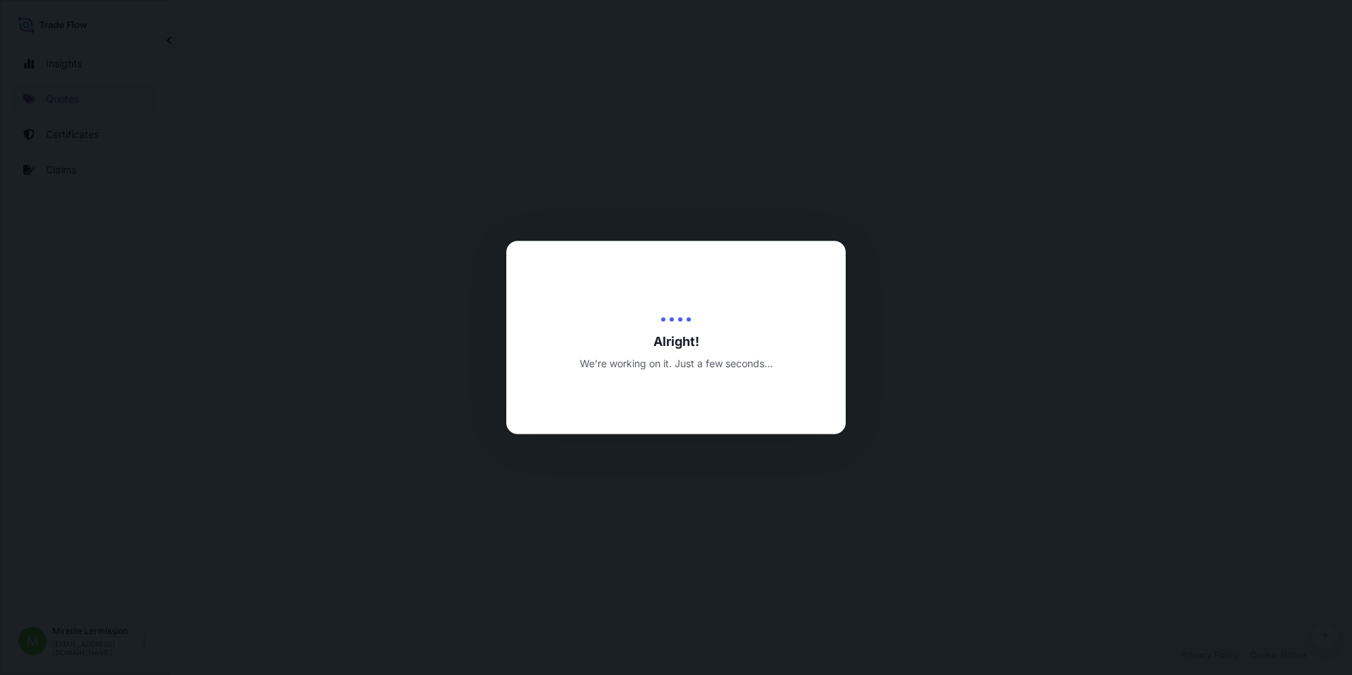
select select "Land"
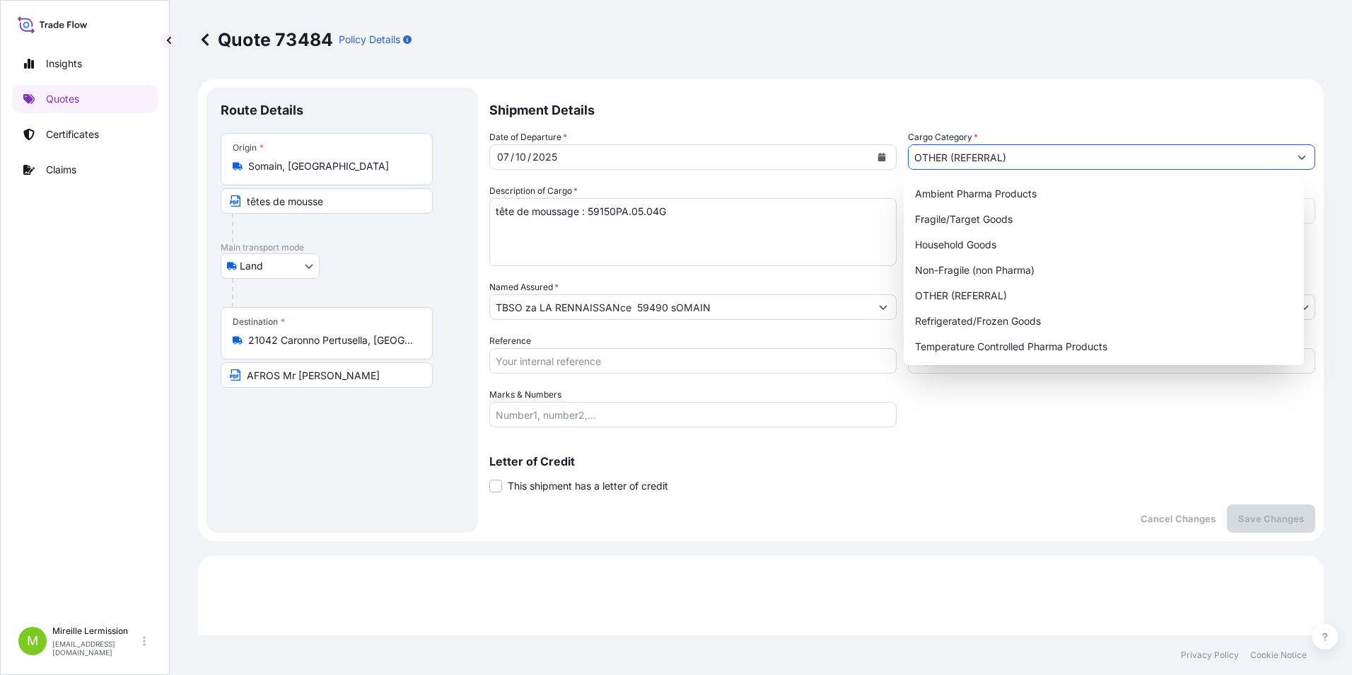
click at [1296, 151] on button "Show suggestions" at bounding box center [1301, 156] width 25 height 25
click at [1021, 272] on div "Non-Fragile (non Pharma)" at bounding box center [1104, 269] width 390 height 25
type input "Non-Fragile (non Pharma)"
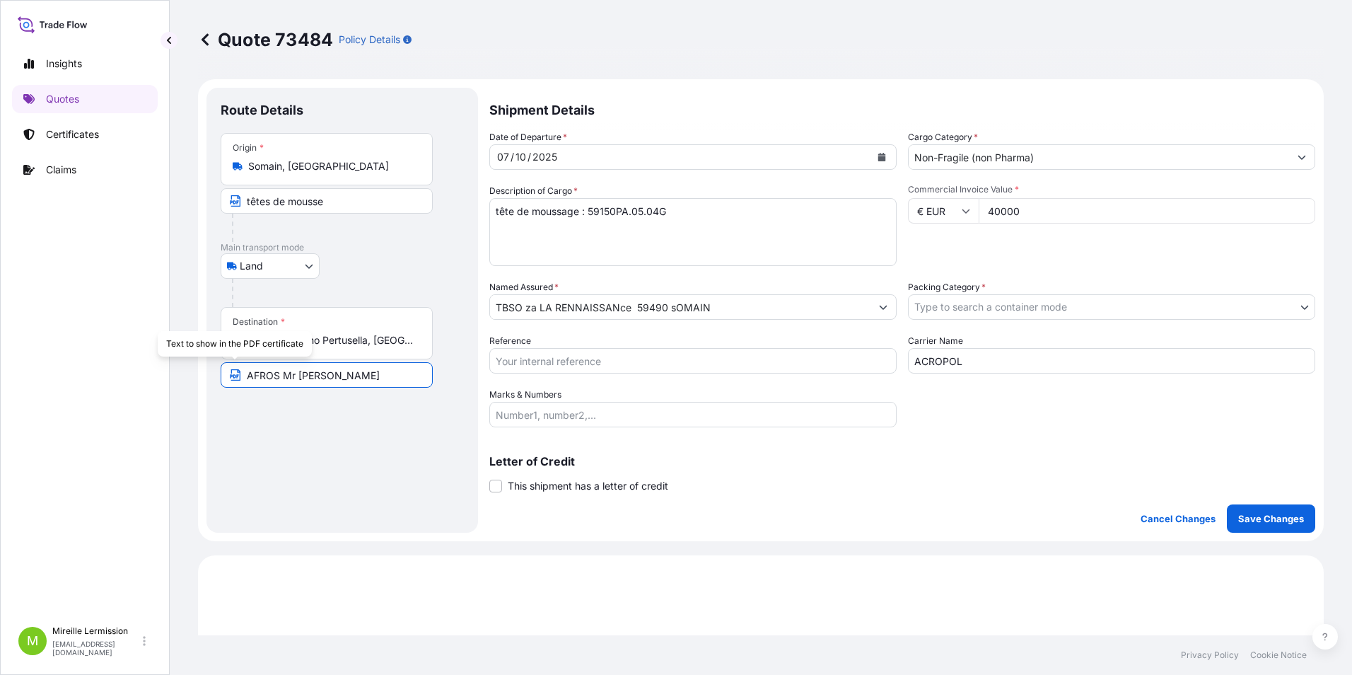
drag, startPoint x: 366, startPoint y: 378, endPoint x: 227, endPoint y: 370, distance: 138.8
click at [227, 370] on input "AFROS Mr Iamoni Ivan" at bounding box center [327, 374] width 212 height 25
click at [1028, 303] on body "Insights Quotes Certificates Claims M Mireille Lermission mireille.lermission@f…" at bounding box center [676, 337] width 1352 height 675
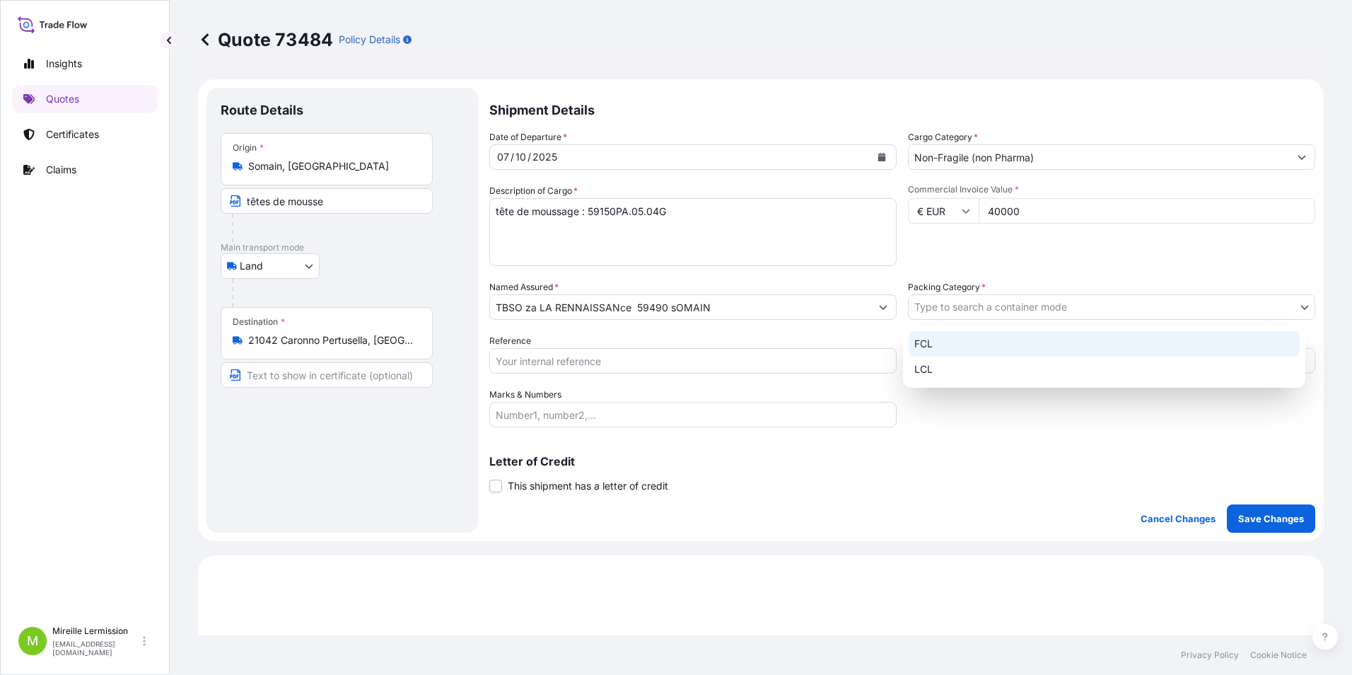
click at [982, 342] on div "FCL" at bounding box center [1104, 343] width 391 height 25
select select "21"
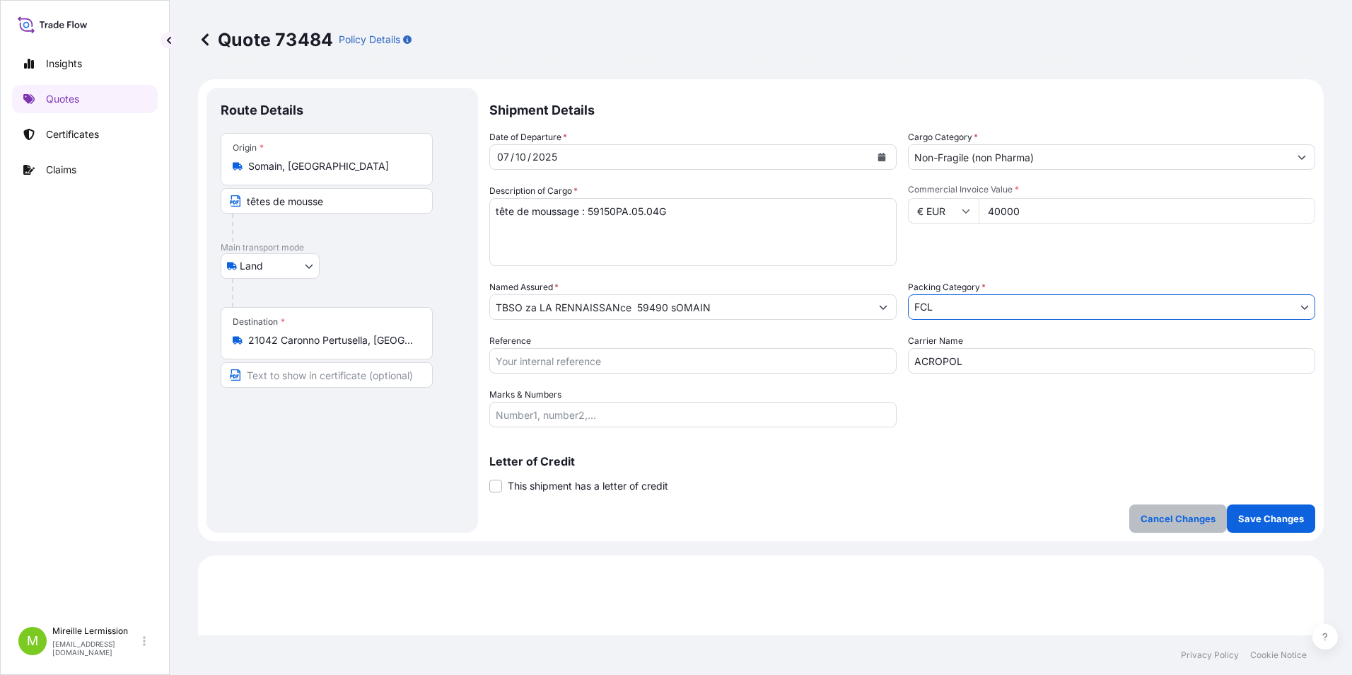
click at [1167, 521] on p "Cancel Changes" at bounding box center [1178, 518] width 75 height 14
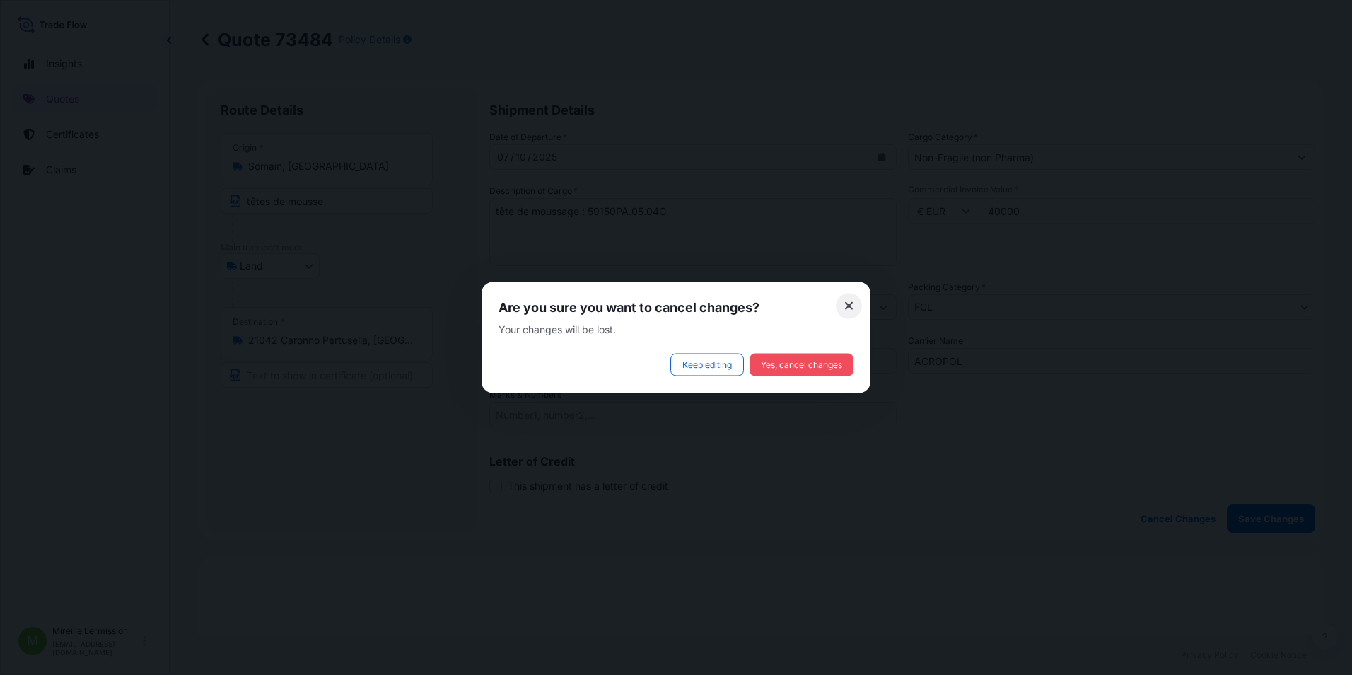
click at [846, 311] on icon at bounding box center [849, 306] width 10 height 13
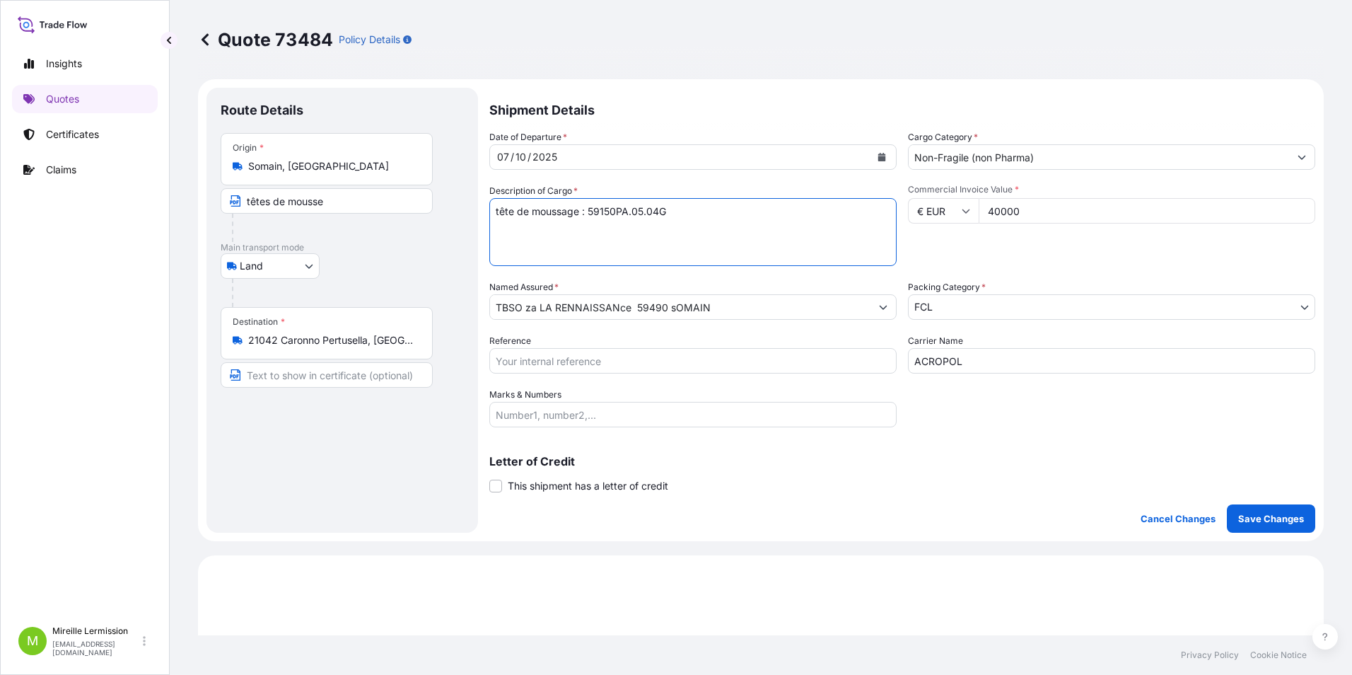
drag, startPoint x: 689, startPoint y: 214, endPoint x: 350, endPoint y: 166, distance: 342.0
click at [405, 178] on form "Route Details Place of loading Road / Inland Road / Inland Origin * Somain, Fra…" at bounding box center [761, 310] width 1126 height 462
click at [63, 27] on icon at bounding box center [61, 25] width 5 height 5
click at [59, 22] on icon at bounding box center [53, 24] width 70 height 21
click at [1255, 517] on p "Save Changes" at bounding box center [1271, 518] width 66 height 14
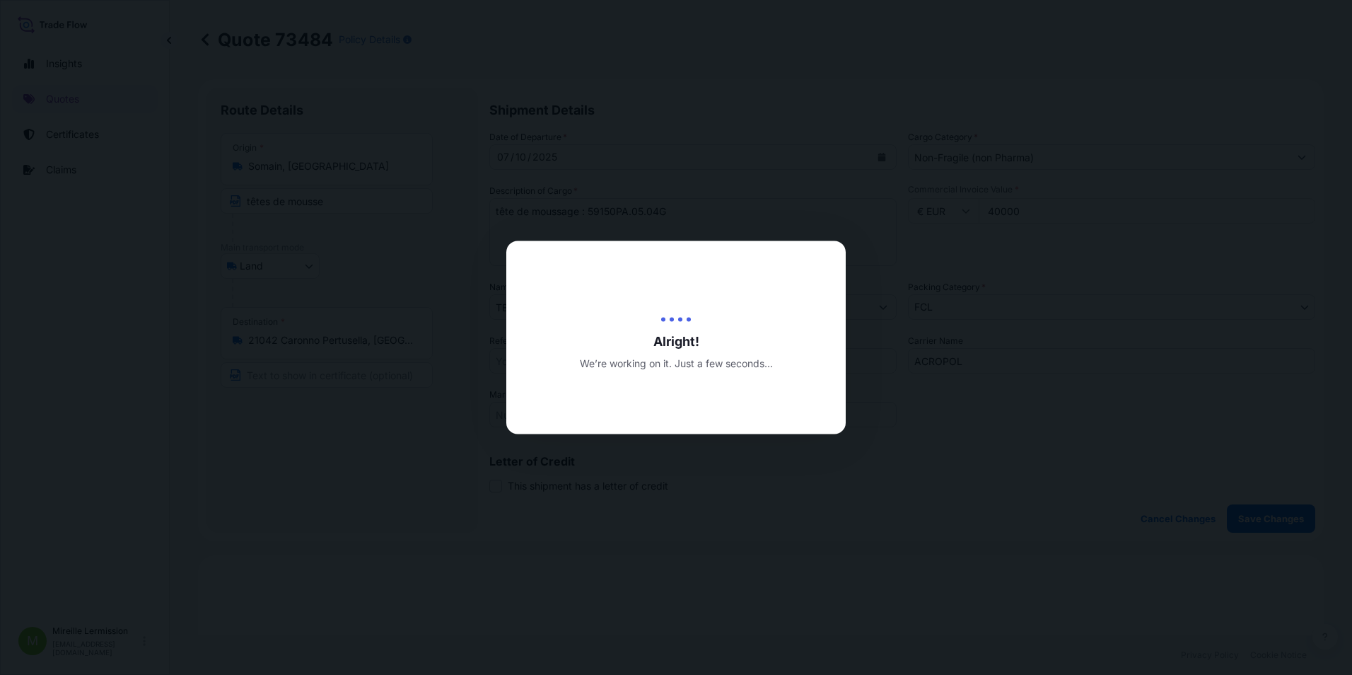
type input "10/06/2025"
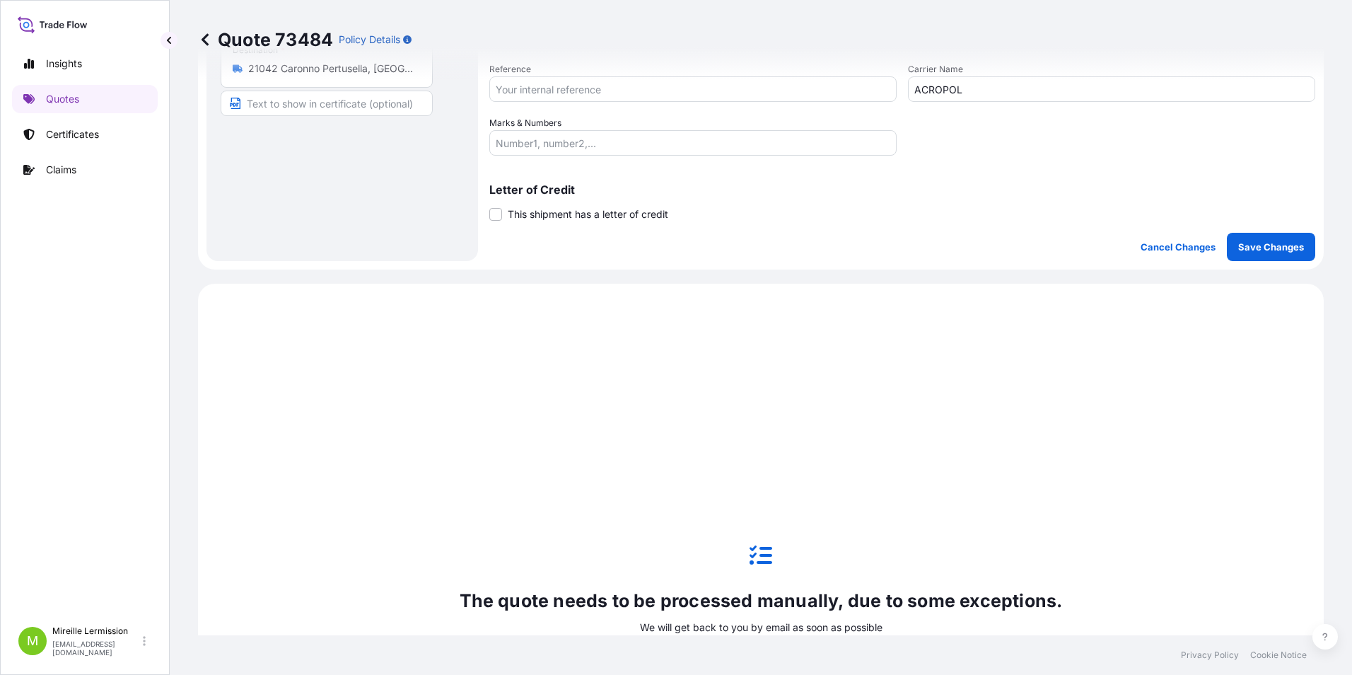
scroll to position [484, 0]
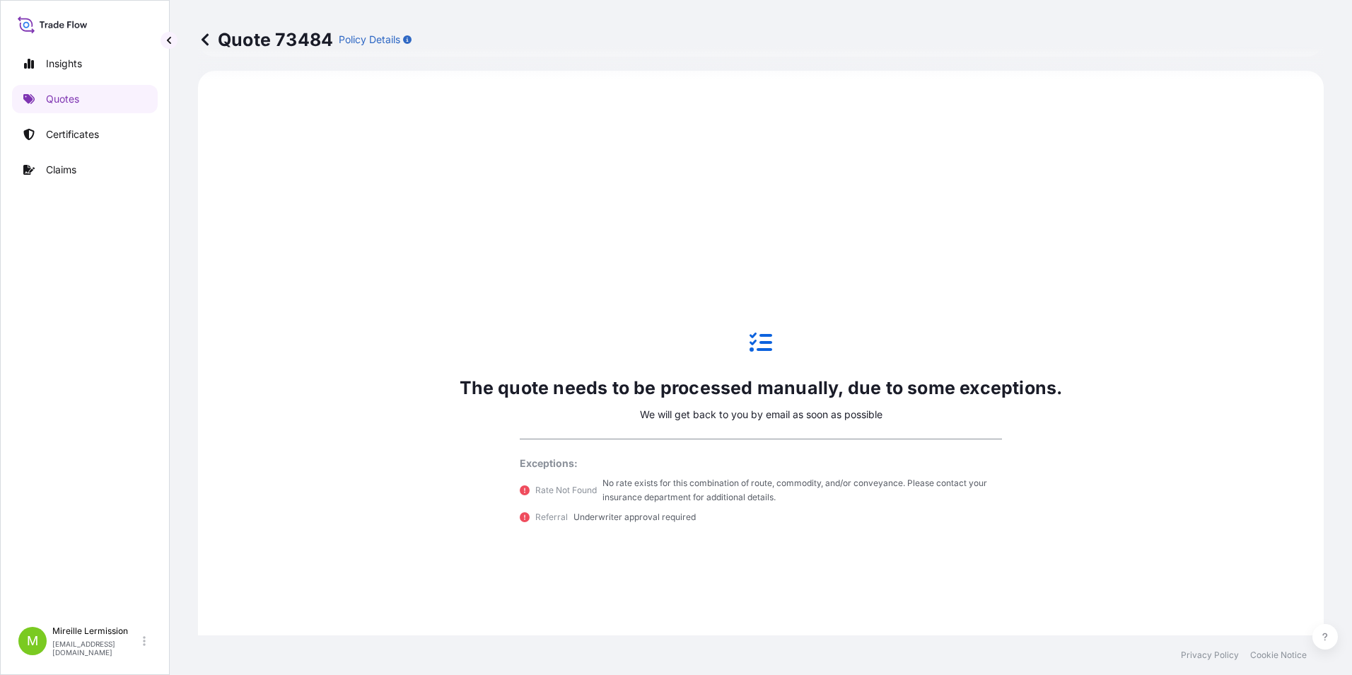
select select "Land"
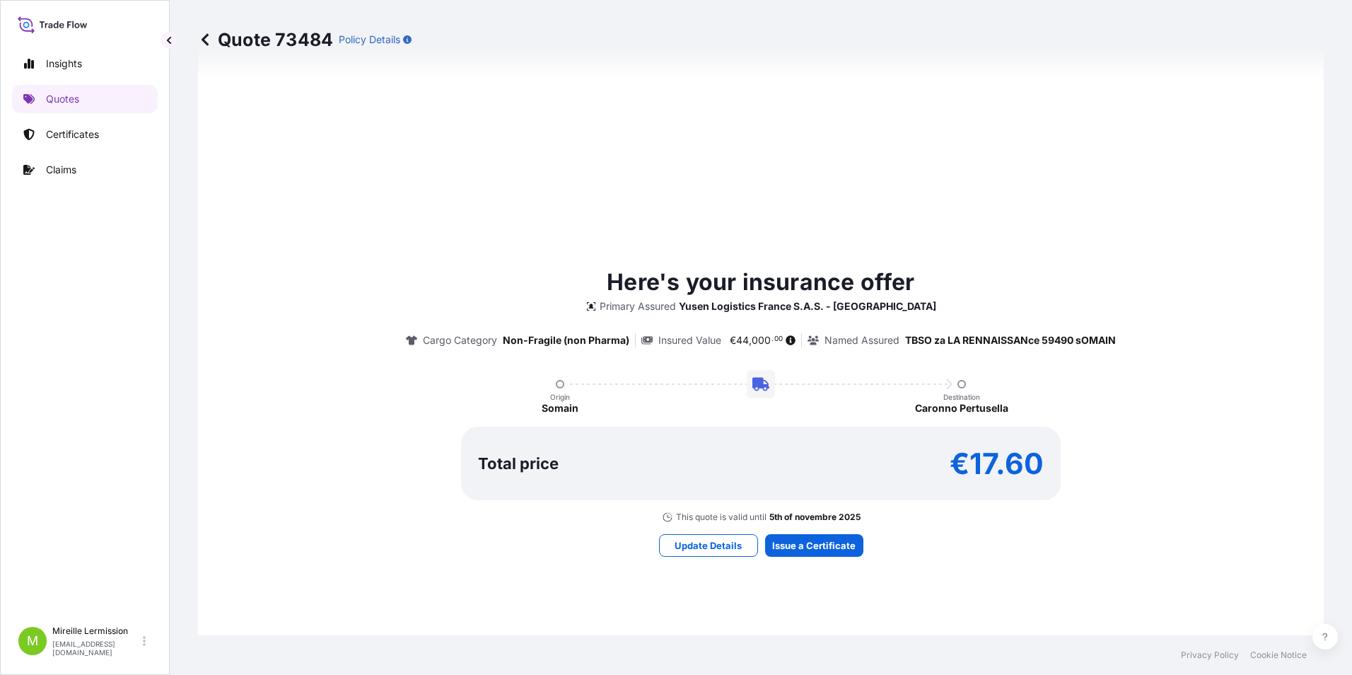
scroll to position [566, 0]
